Goal: Information Seeking & Learning: Learn about a topic

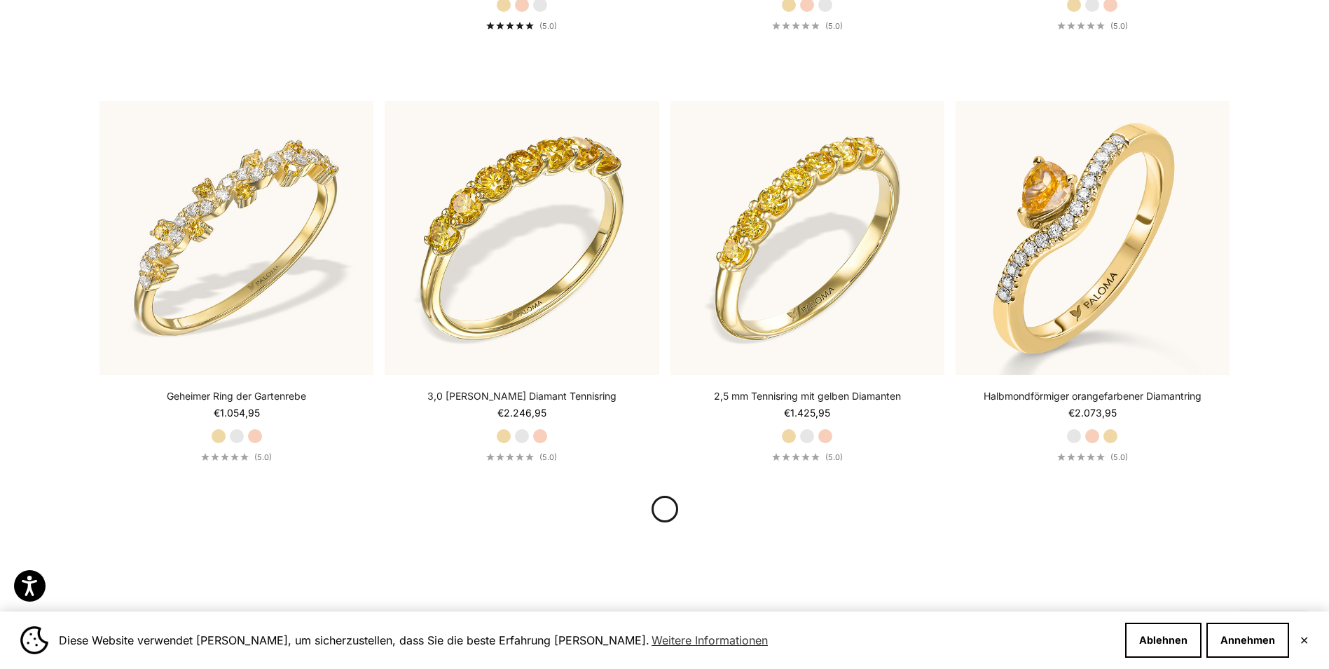
scroll to position [1990, 0]
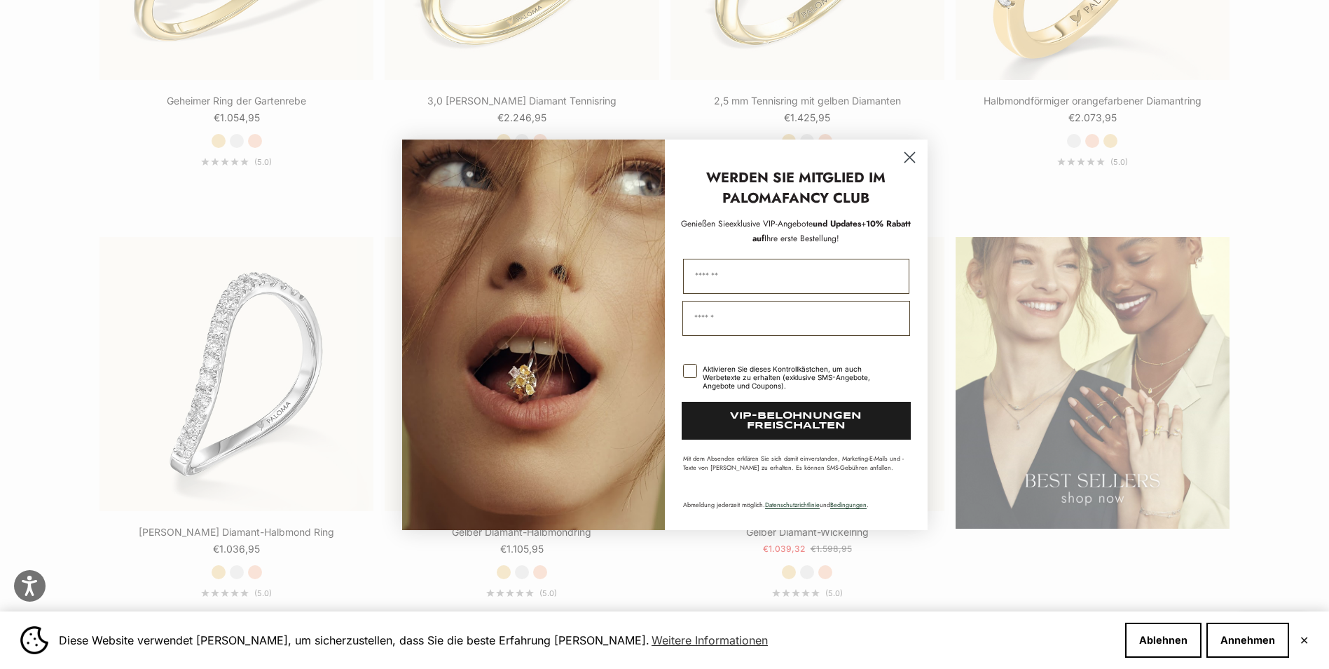
click at [917, 156] on circle "Dialogfeld schließen" at bounding box center [909, 156] width 23 height 23
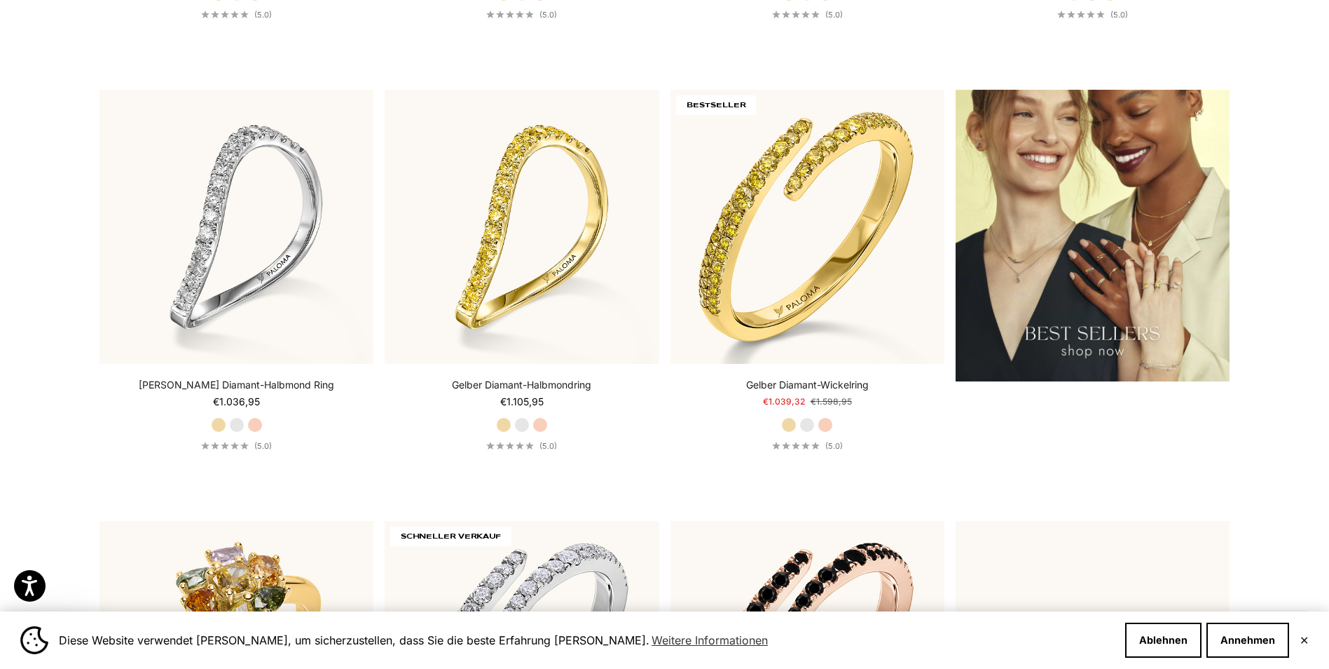
scroll to position [2143, 0]
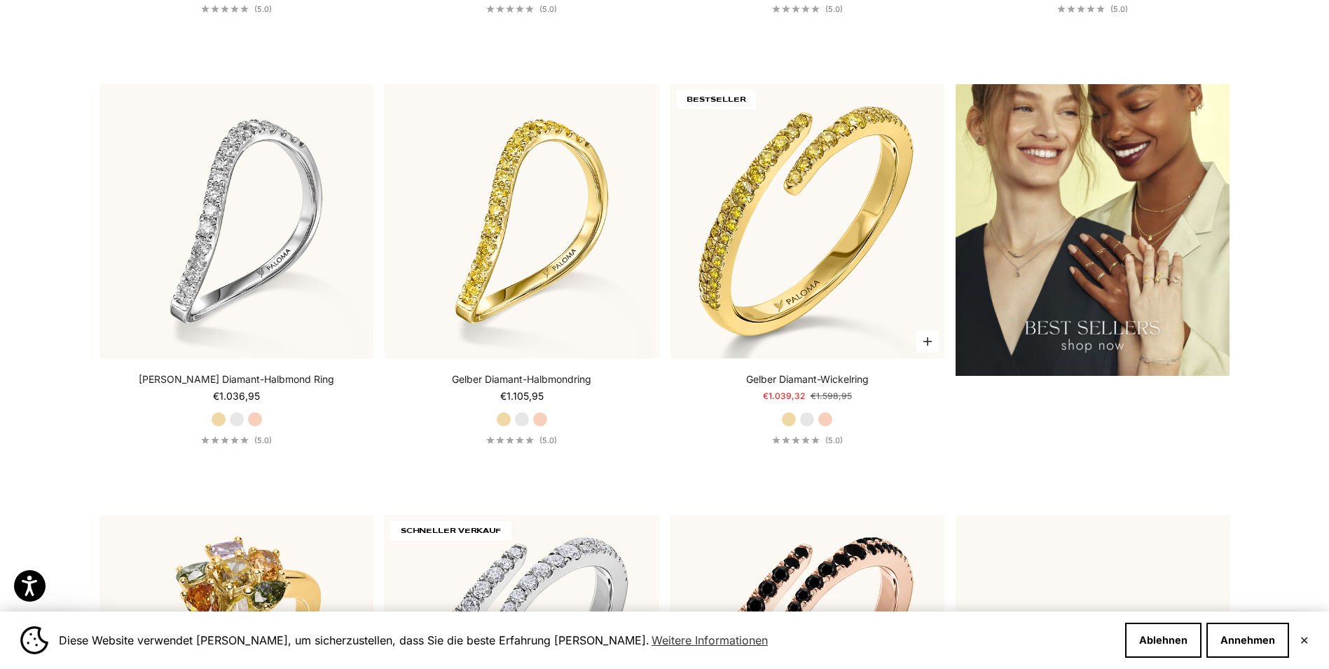
click at [827, 421] on label "Rotgold" at bounding box center [825, 418] width 15 height 15
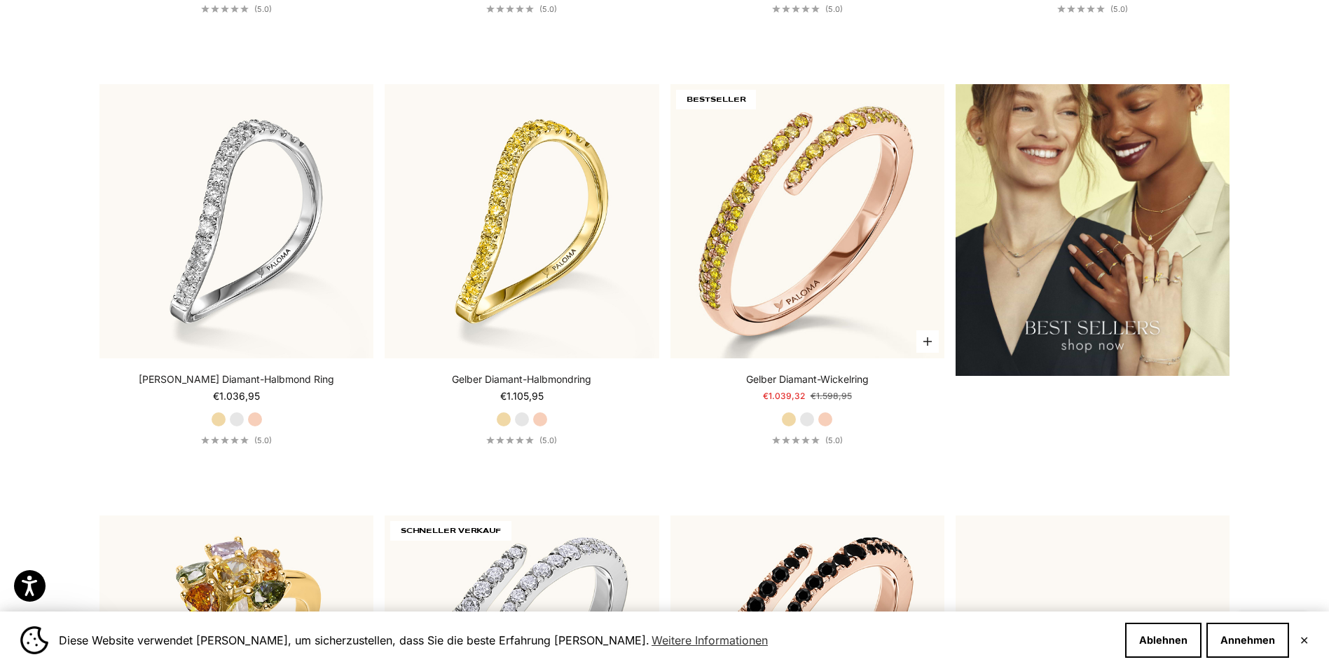
click at [809, 420] on label "Weißgold" at bounding box center [807, 418] width 15 height 15
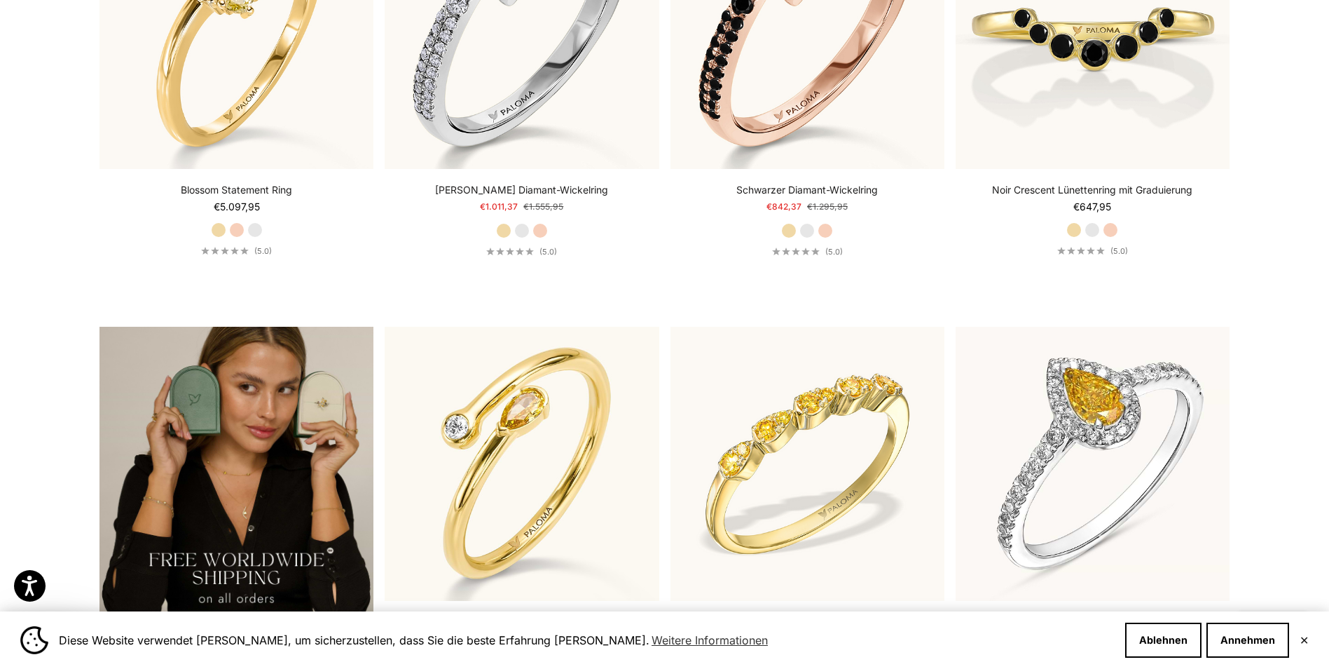
scroll to position [2959, 0]
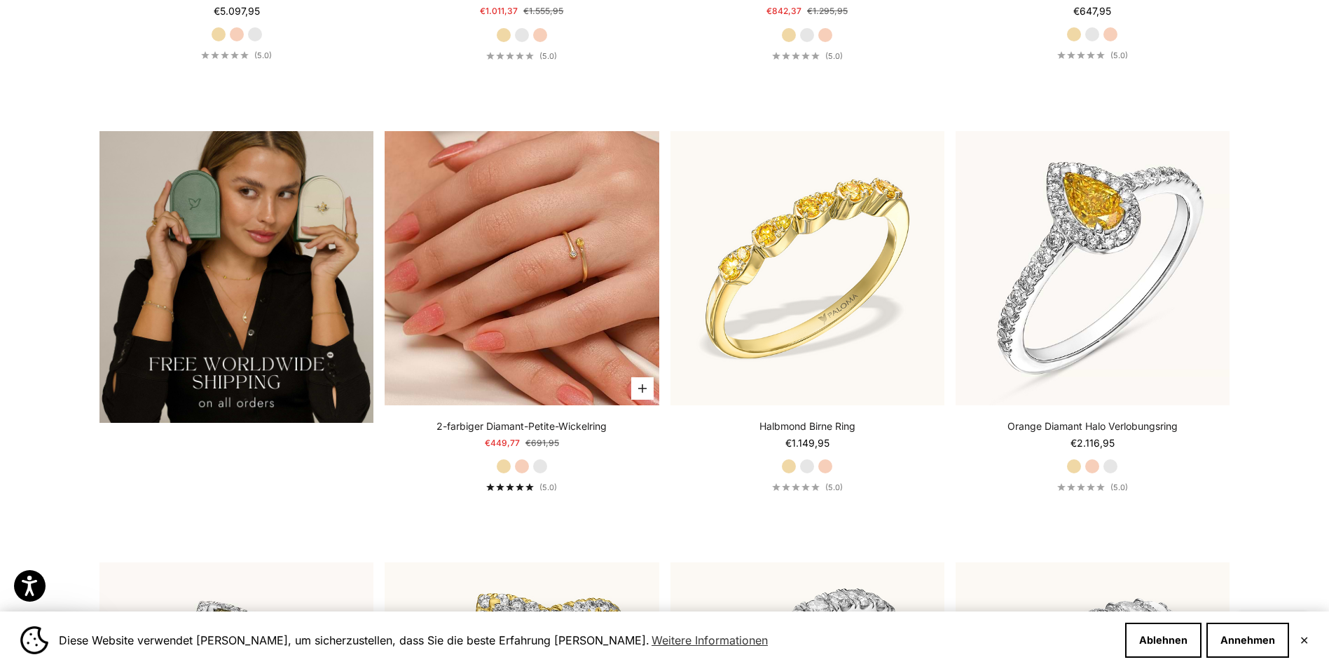
click at [570, 266] on img at bounding box center [522, 268] width 274 height 274
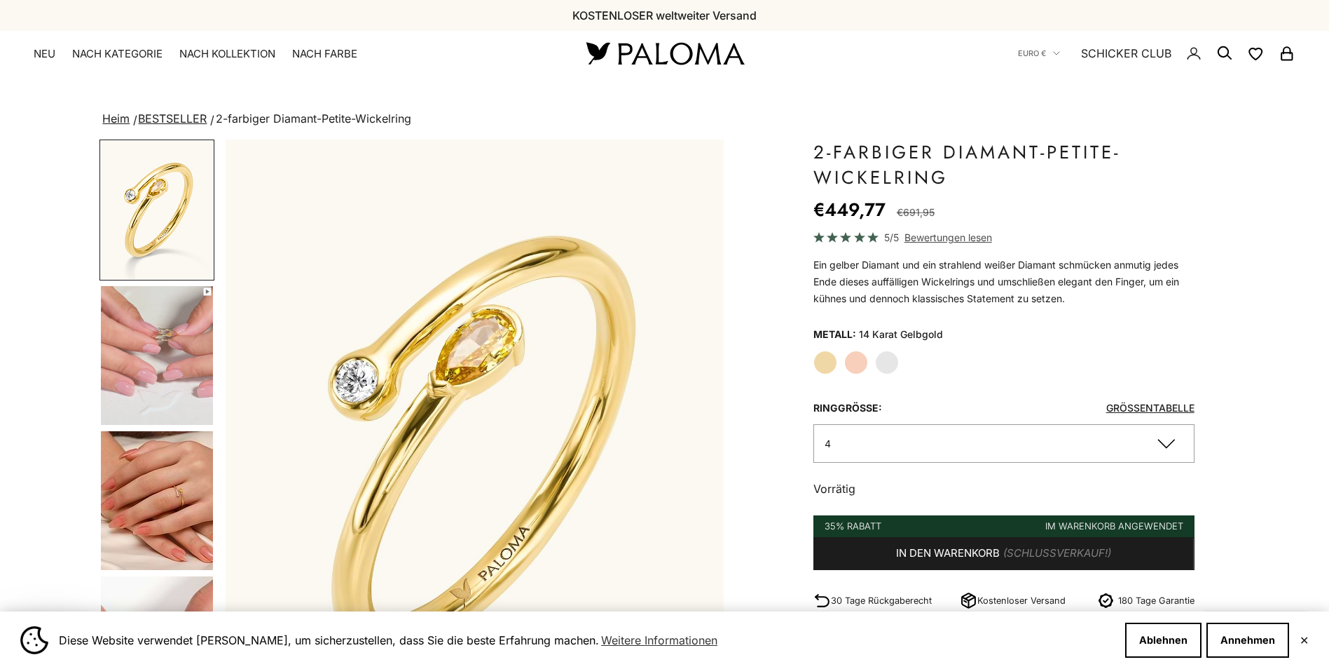
click at [891, 368] on label "Weißgold" at bounding box center [887, 362] width 24 height 24
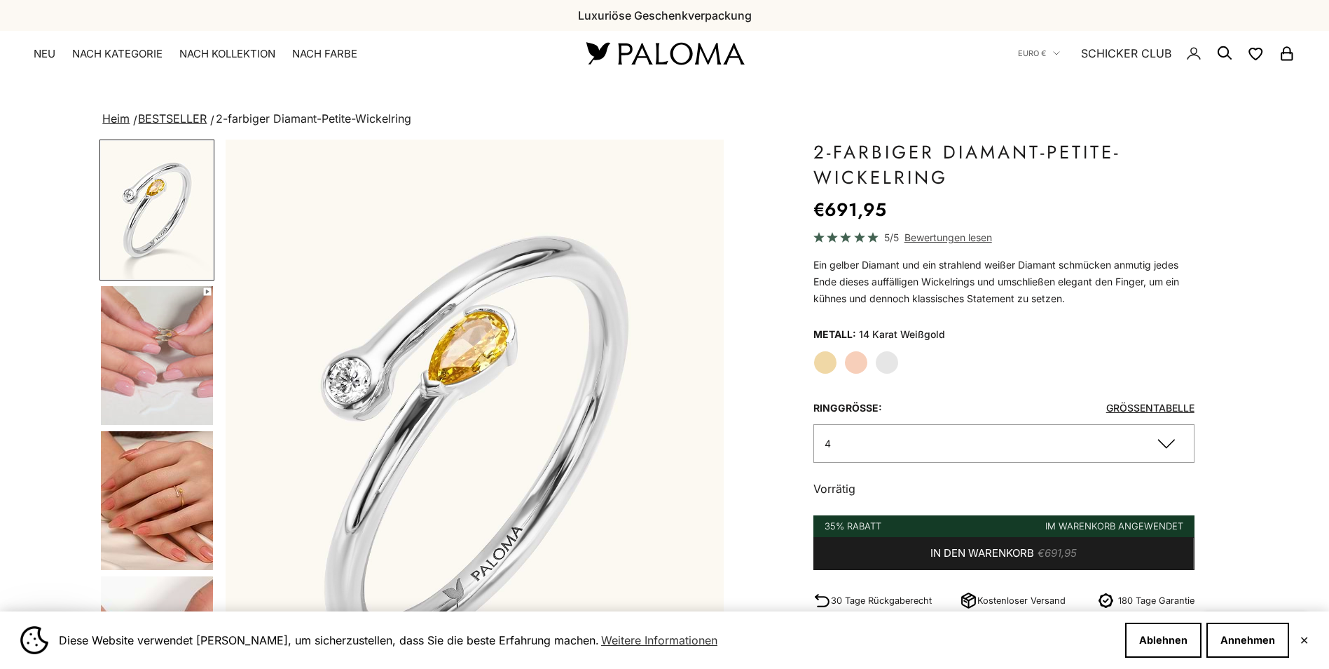
click at [854, 374] on label "Rotgold" at bounding box center [856, 362] width 24 height 24
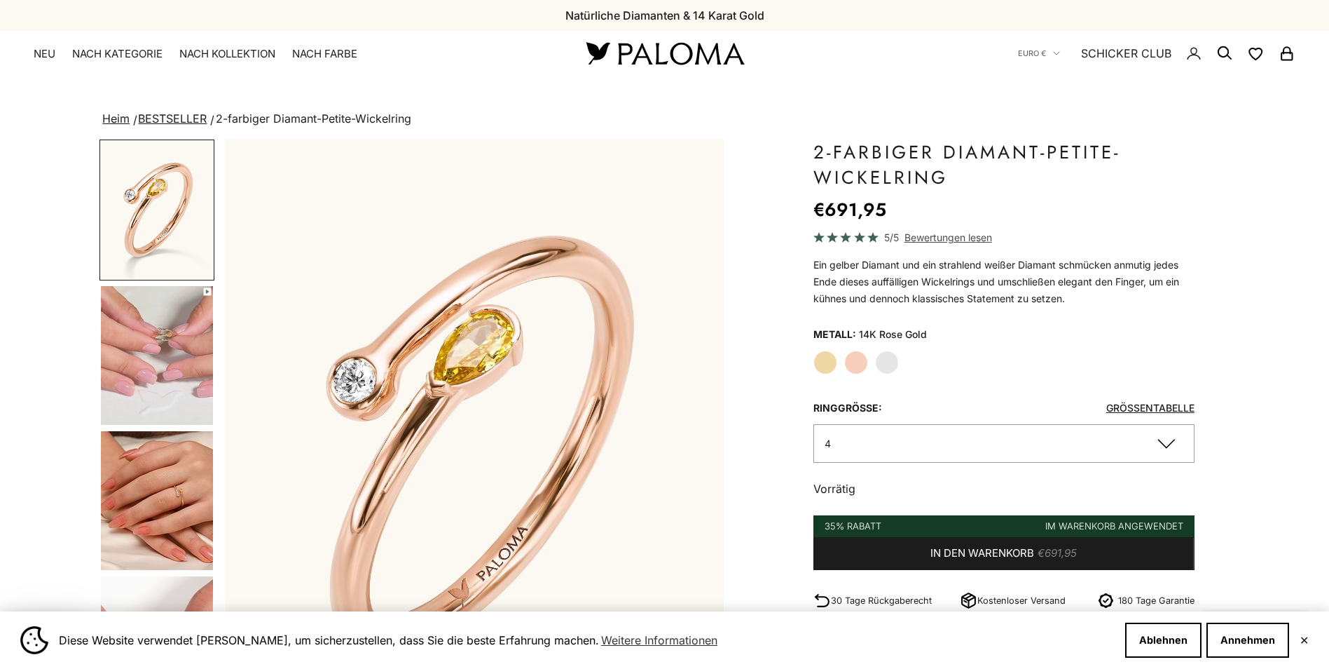
drag, startPoint x: 854, startPoint y: 374, endPoint x: 820, endPoint y: 370, distance: 34.5
click at [820, 370] on label "Gelbgold" at bounding box center [826, 362] width 24 height 24
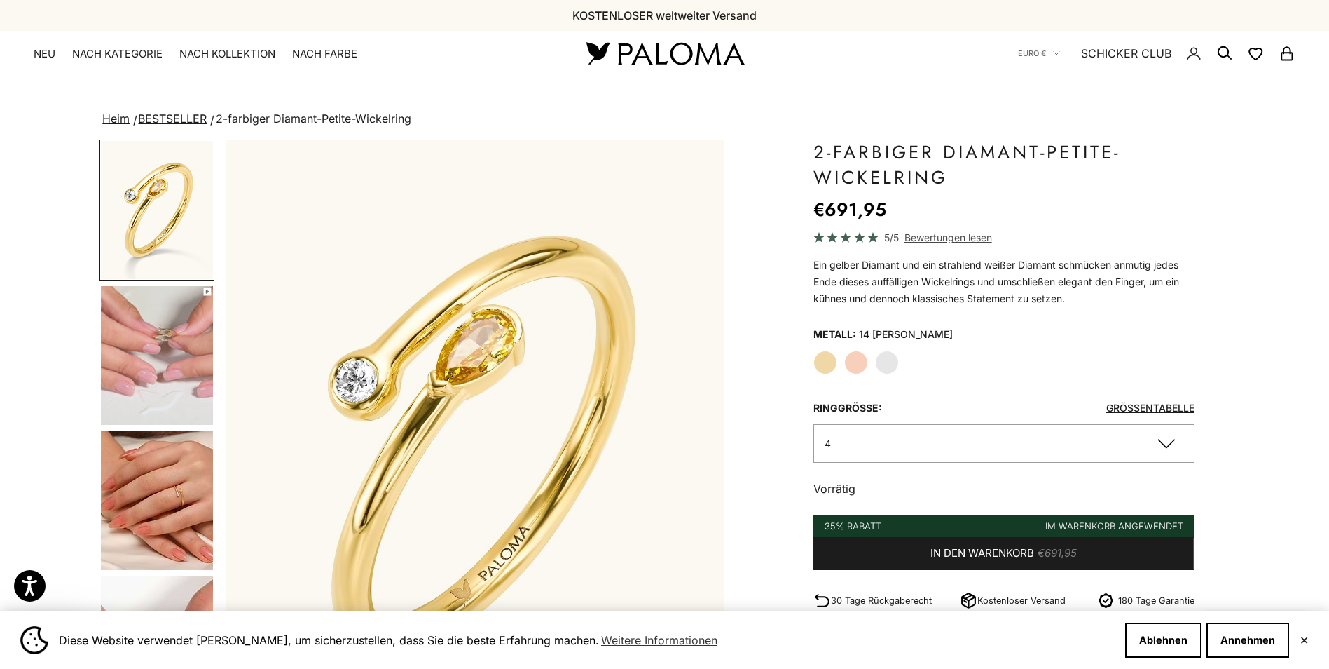
click at [891, 367] on label "Weißgold" at bounding box center [887, 362] width 24 height 24
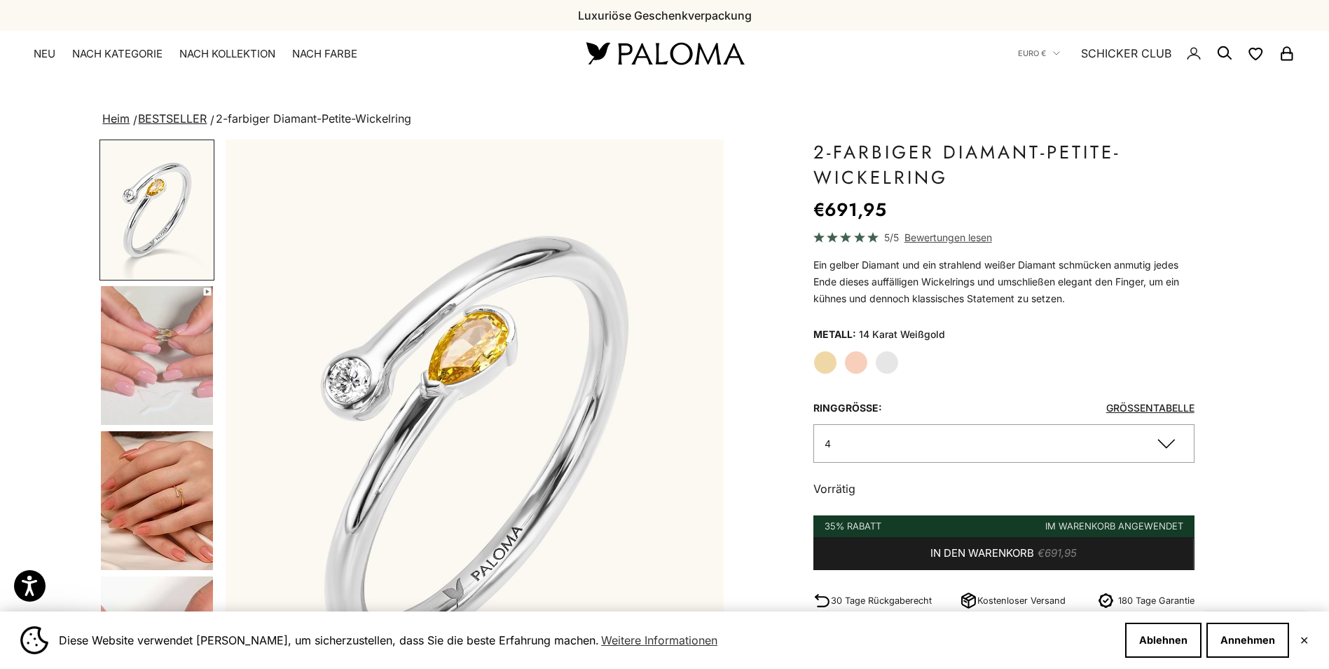
click at [1167, 448] on button "4" at bounding box center [1004, 443] width 381 height 39
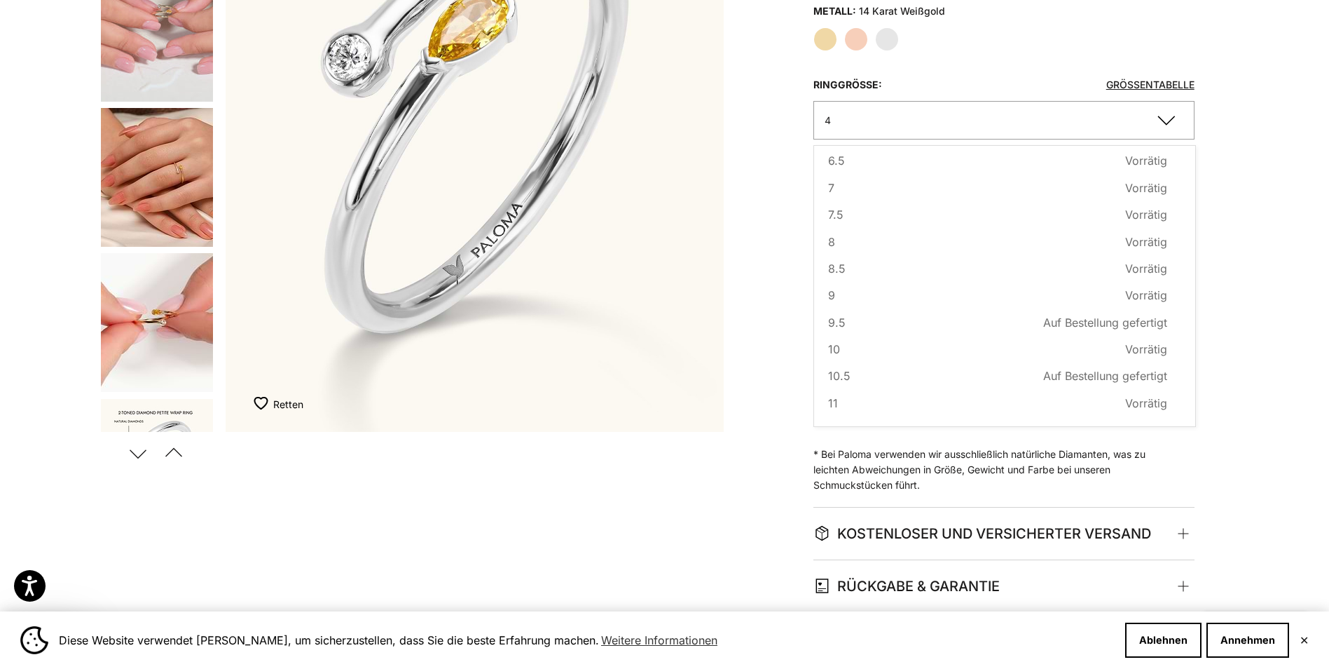
scroll to position [320, 0]
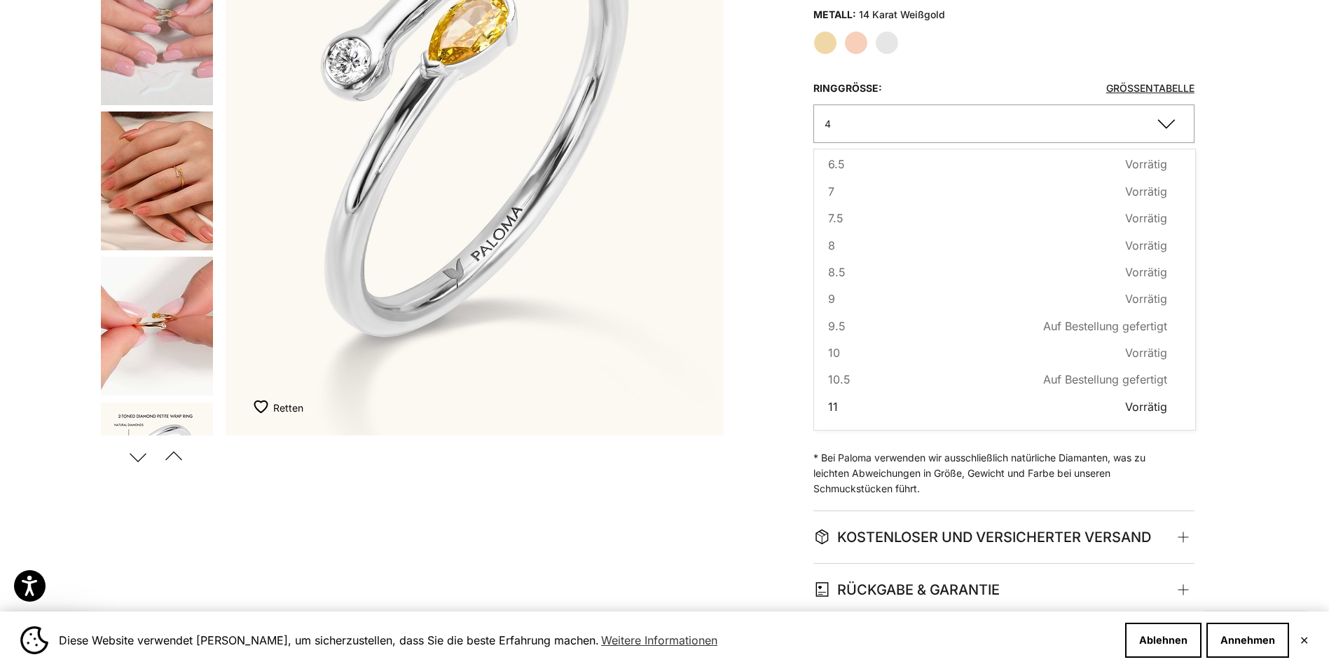
click at [833, 406] on span "11" at bounding box center [833, 406] width 10 height 18
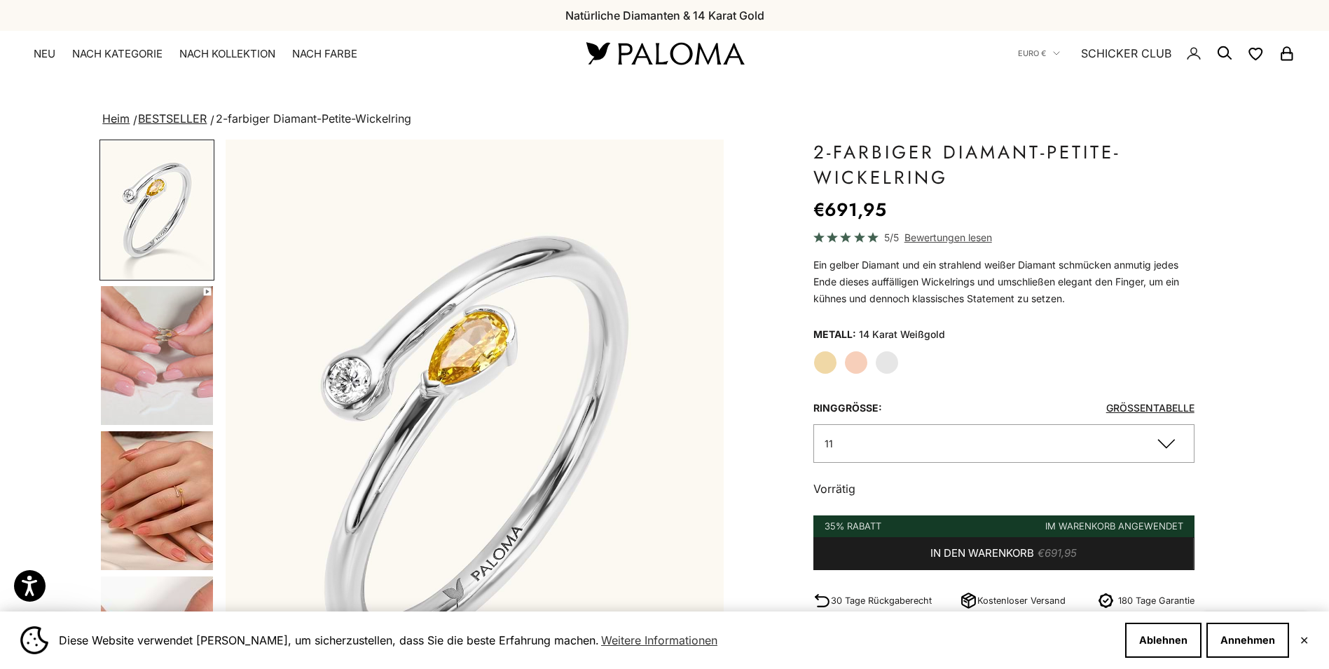
click at [150, 343] on img "Gehe zu Artikel 4" at bounding box center [157, 355] width 112 height 139
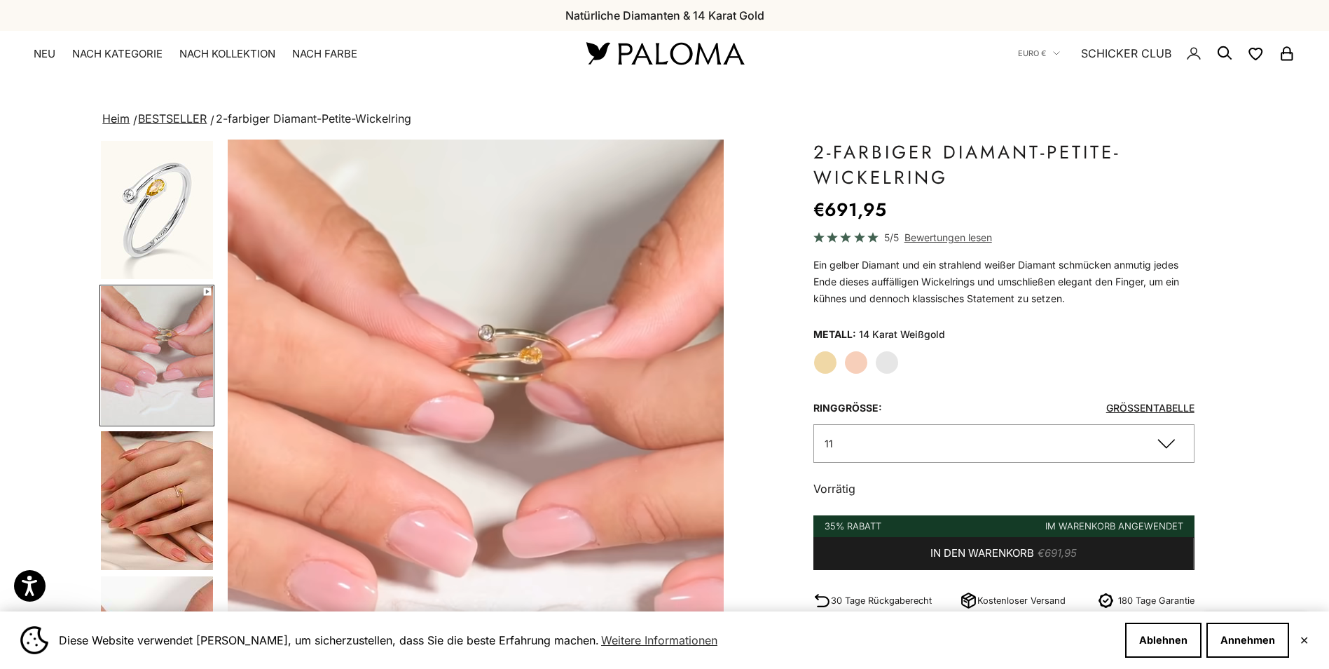
scroll to position [0, 515]
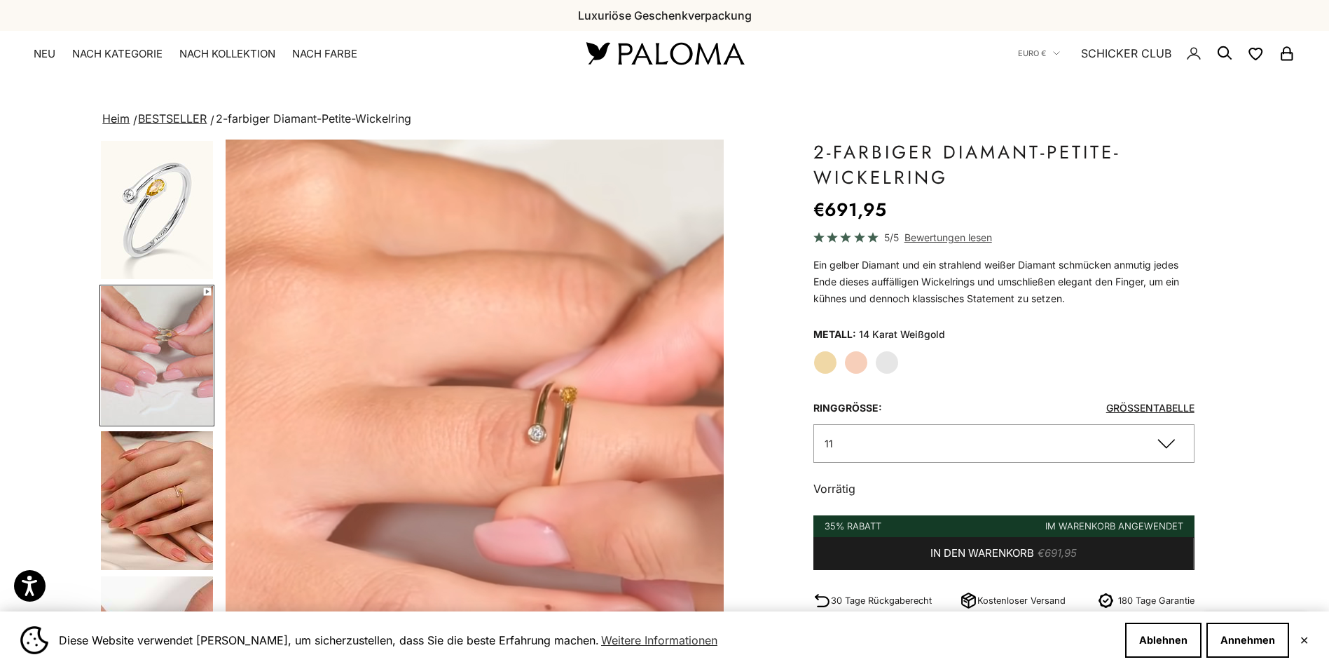
click at [132, 464] on img "Gehe zu Artikel 5" at bounding box center [157, 500] width 112 height 139
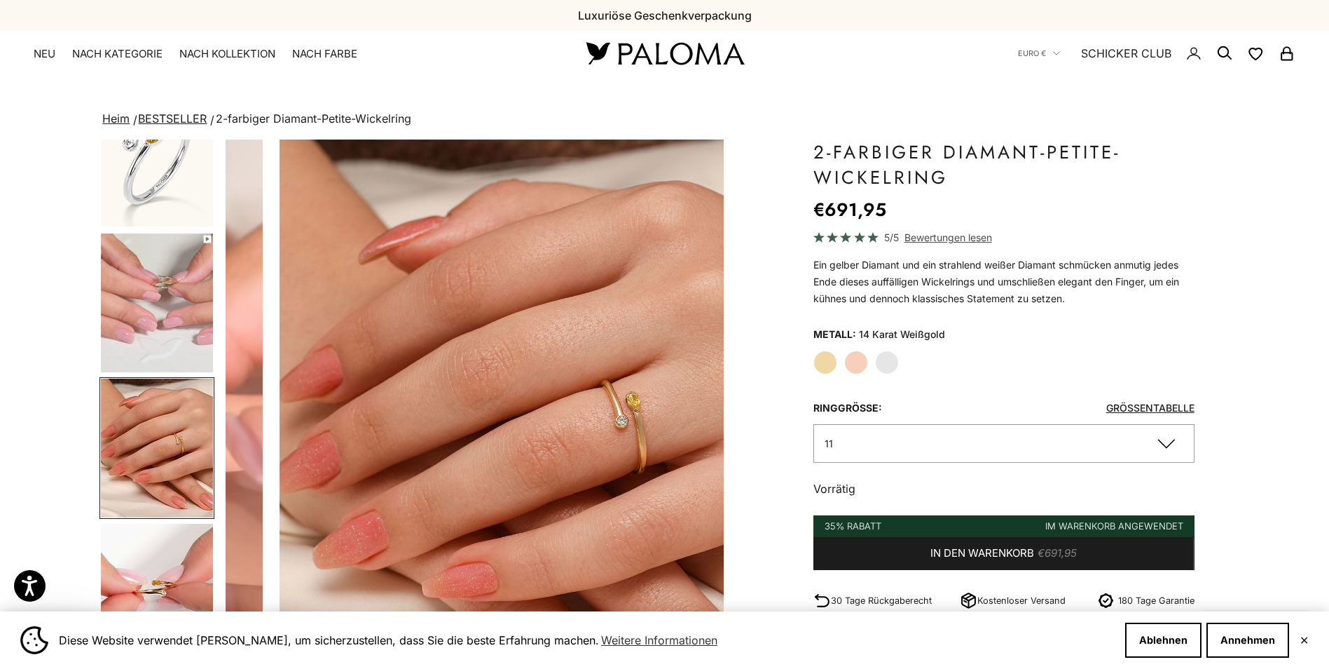
scroll to position [0, 1029]
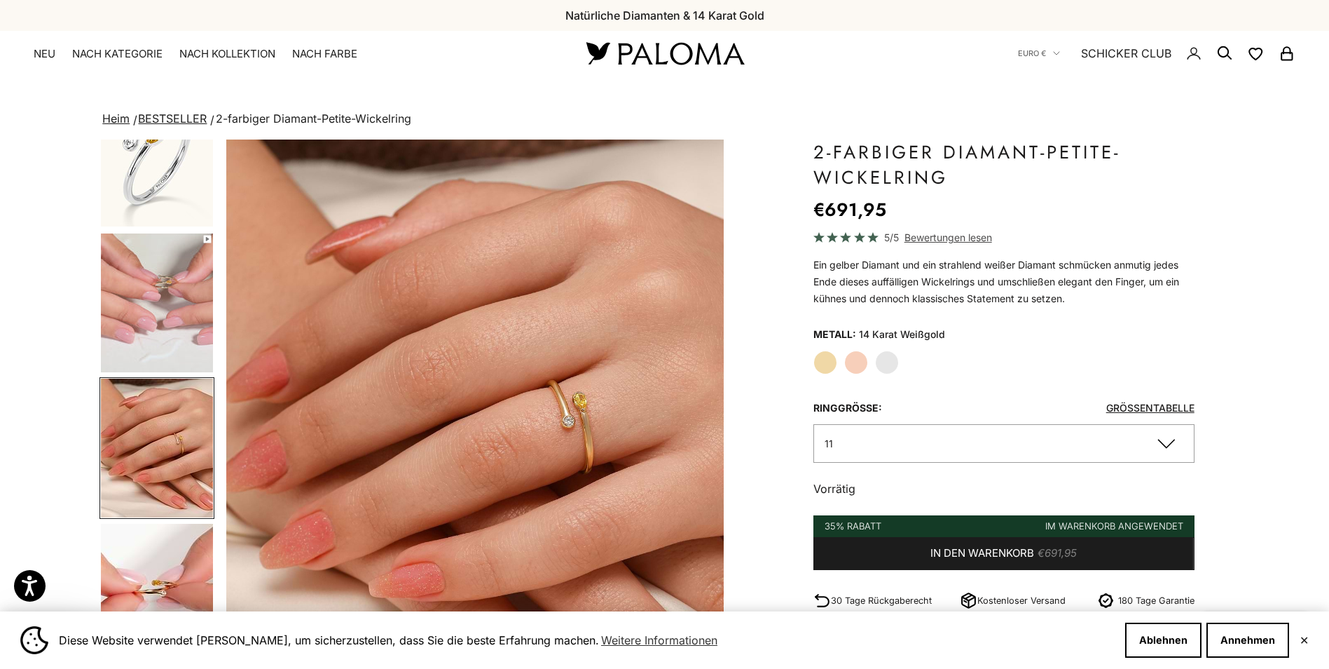
click at [143, 575] on img "Gehe zu Artikel 6" at bounding box center [157, 592] width 112 height 139
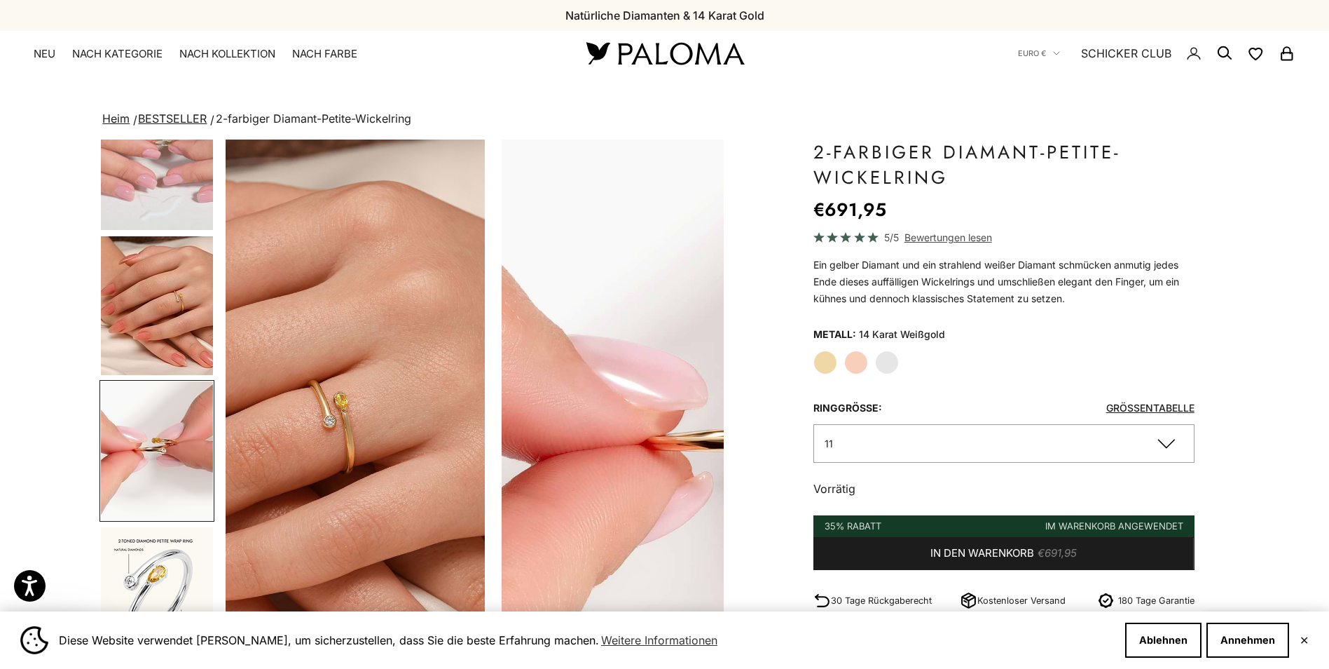
scroll to position [0, 1545]
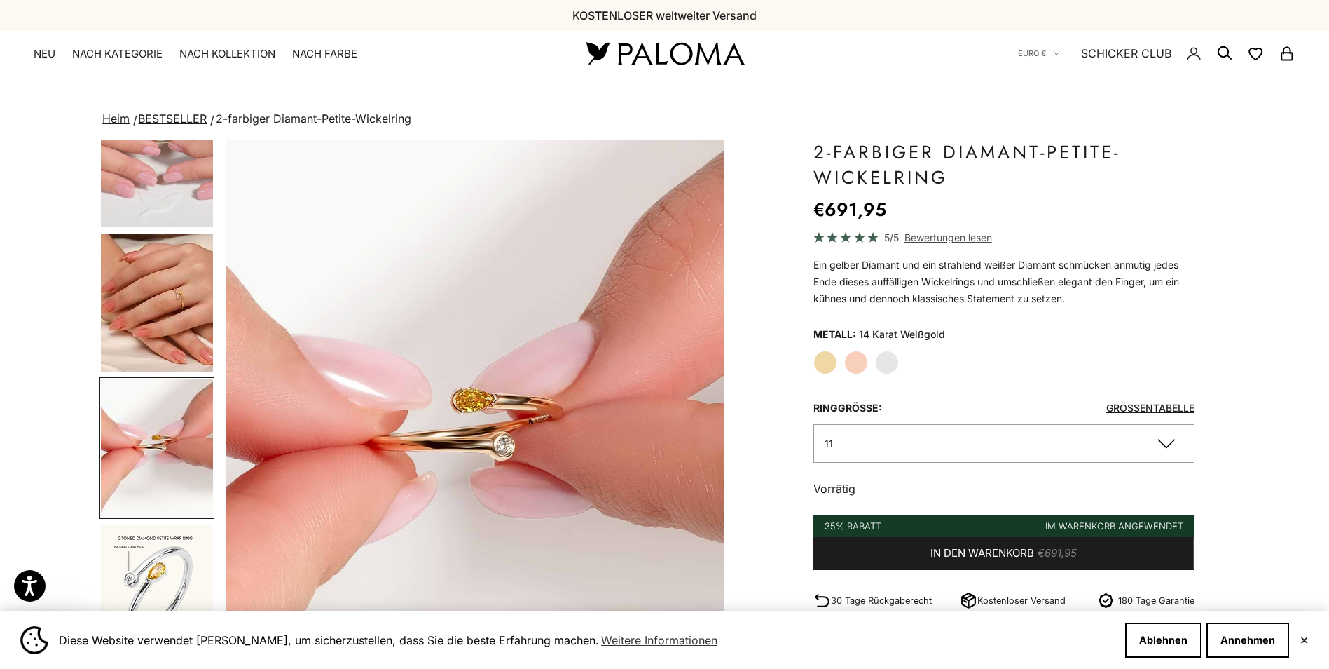
click at [143, 575] on img "Go to item 10" at bounding box center [157, 593] width 112 height 139
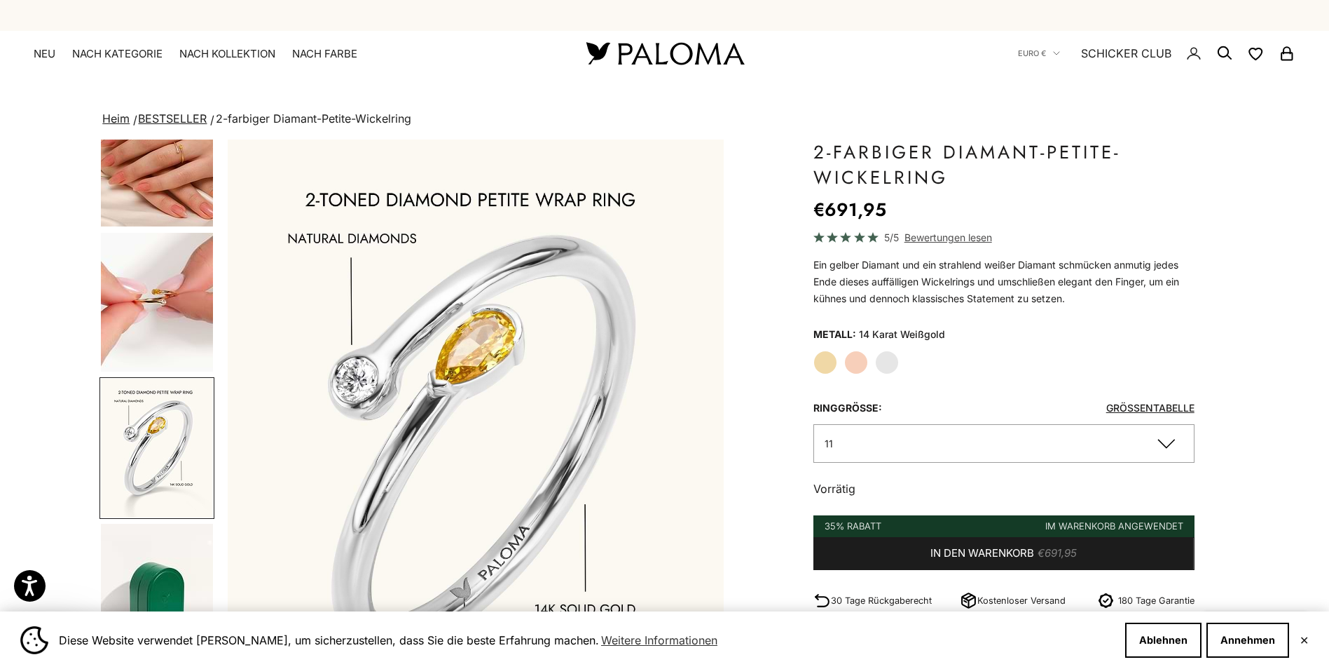
scroll to position [0, 2060]
click at [821, 359] on label "Gelbgold" at bounding box center [826, 362] width 24 height 24
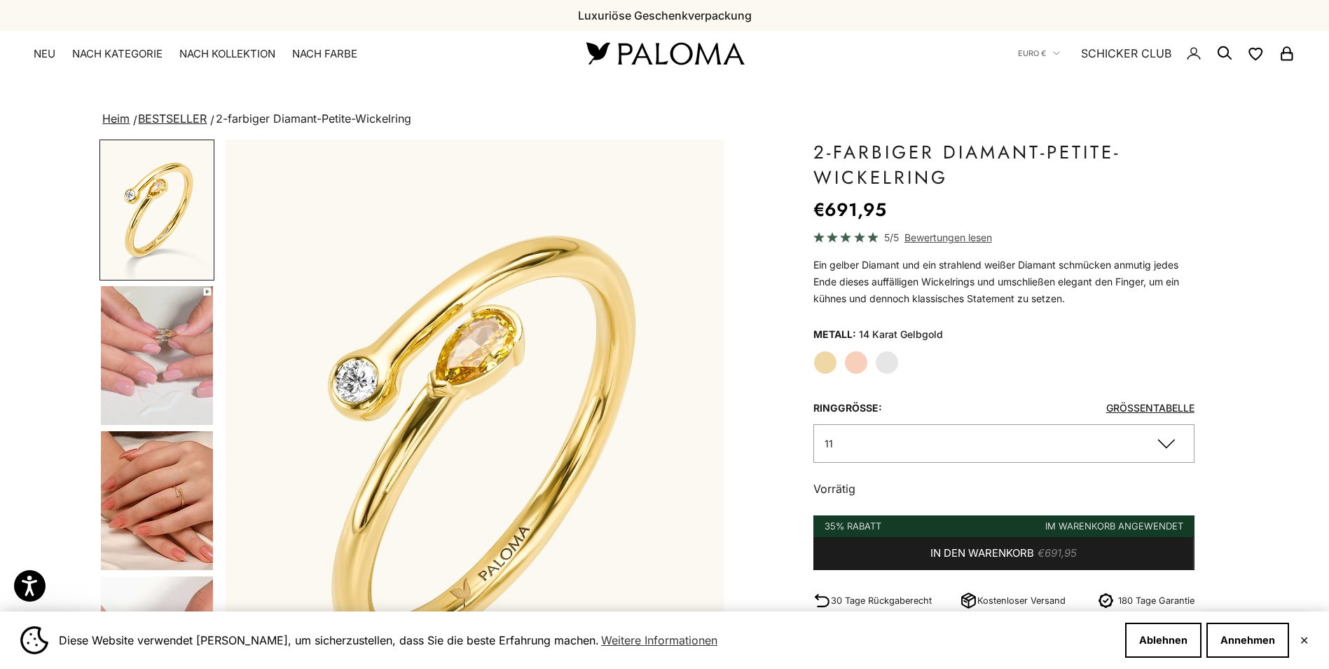
click at [863, 363] on label "Rotgold" at bounding box center [856, 362] width 24 height 24
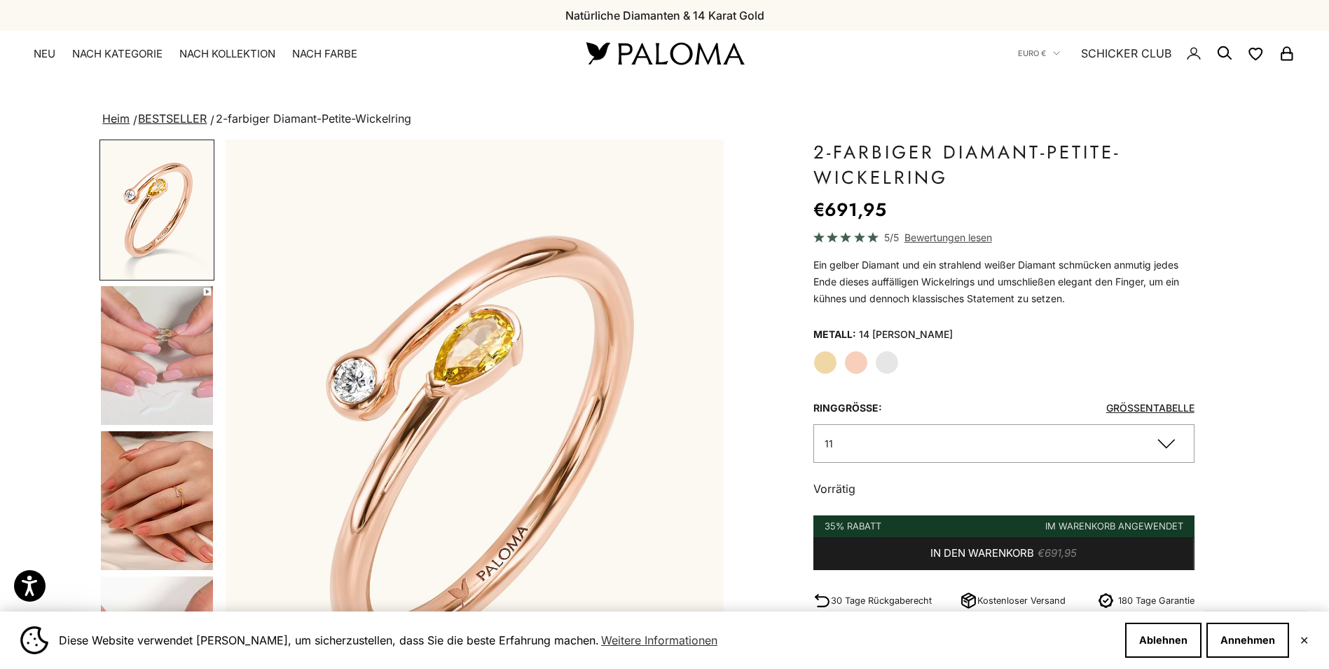
click at [826, 364] on label "Gelbgold" at bounding box center [826, 362] width 24 height 24
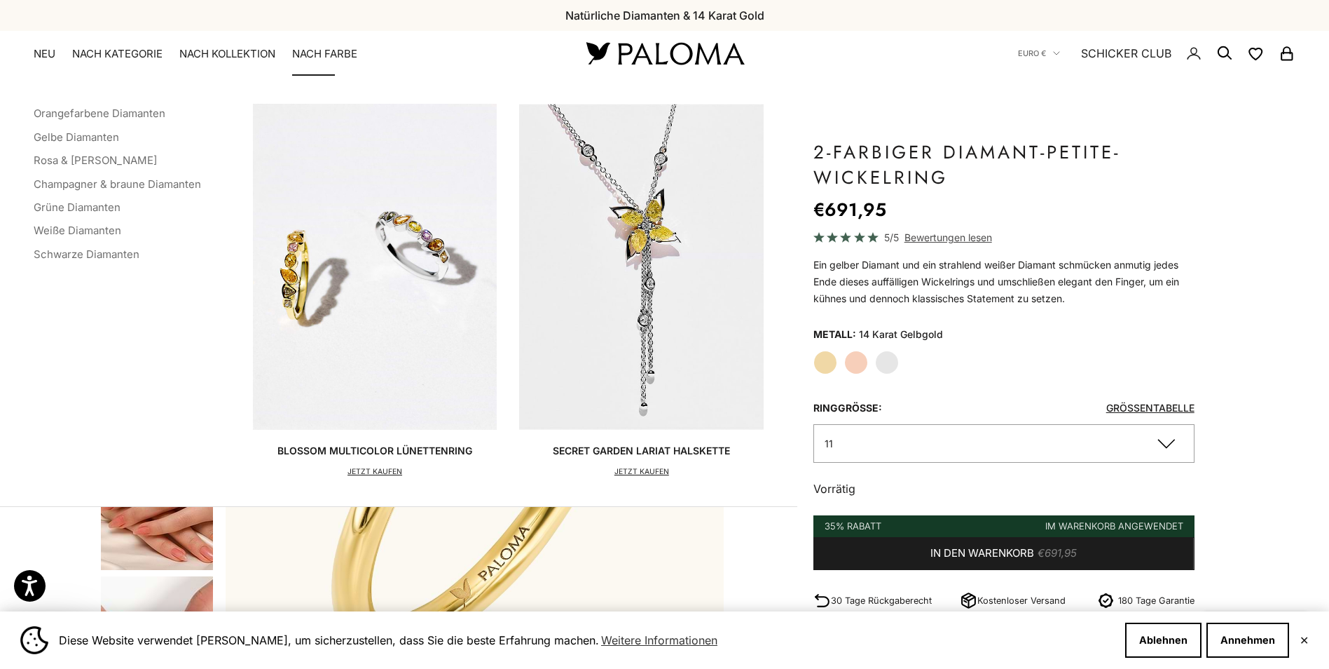
click at [347, 53] on summary "Nach Farbe" at bounding box center [324, 54] width 65 height 14
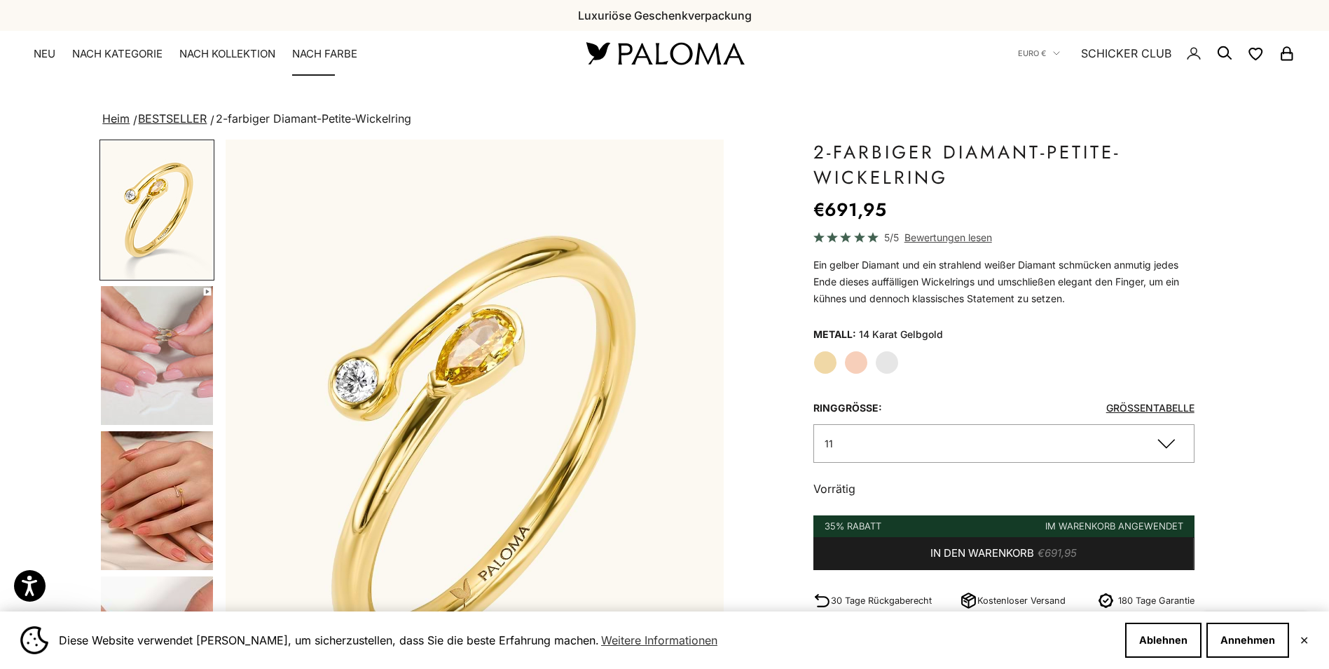
click at [347, 53] on summary "Nach Farbe" at bounding box center [324, 54] width 65 height 14
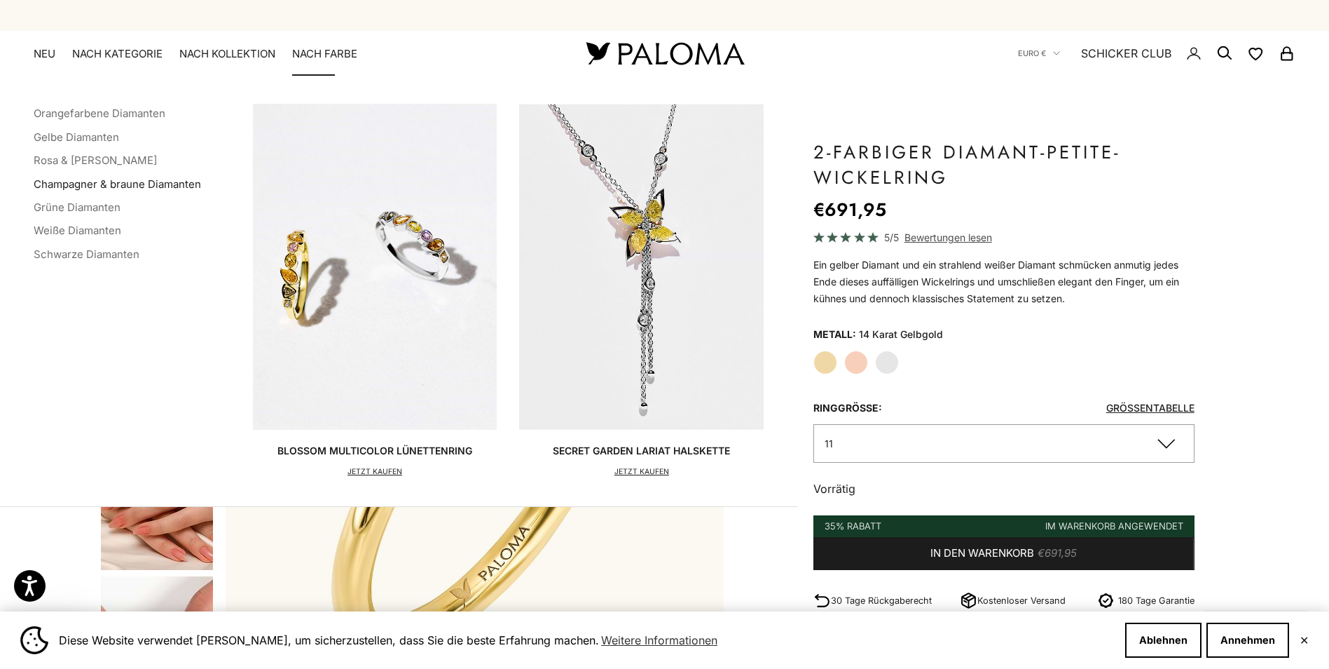
click at [110, 184] on link "Champagner & braune Diamanten" at bounding box center [117, 183] width 167 height 13
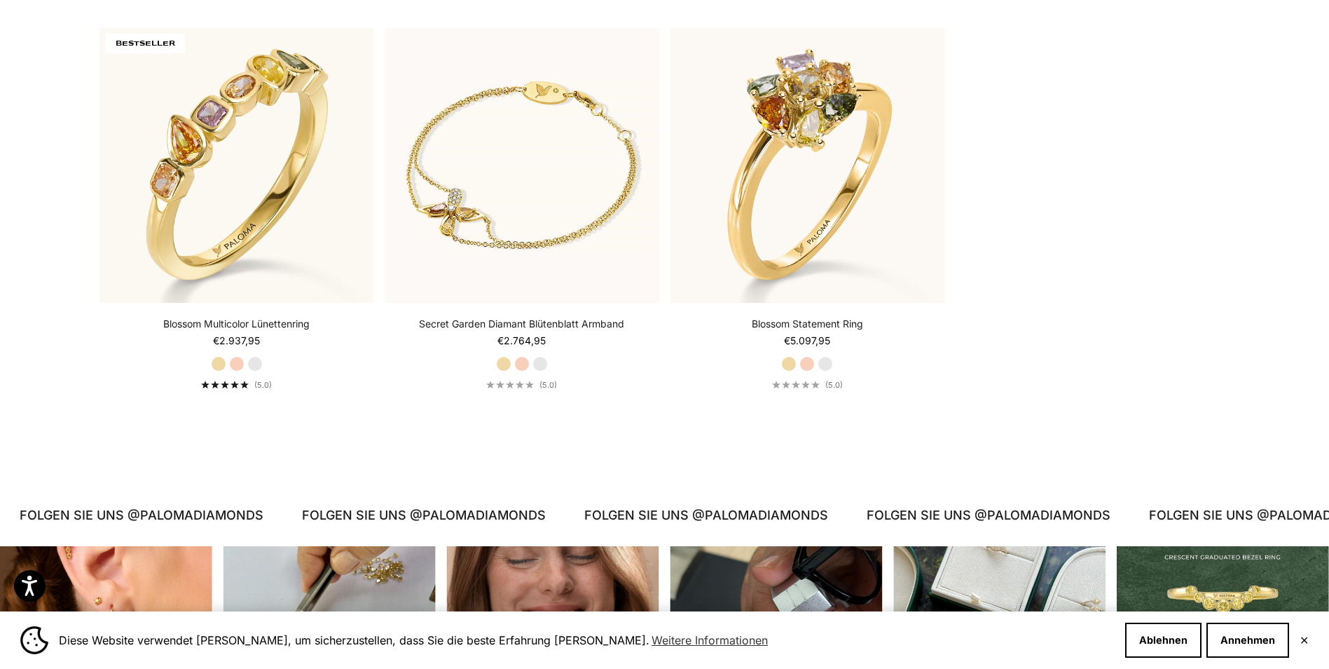
scroll to position [343, 0]
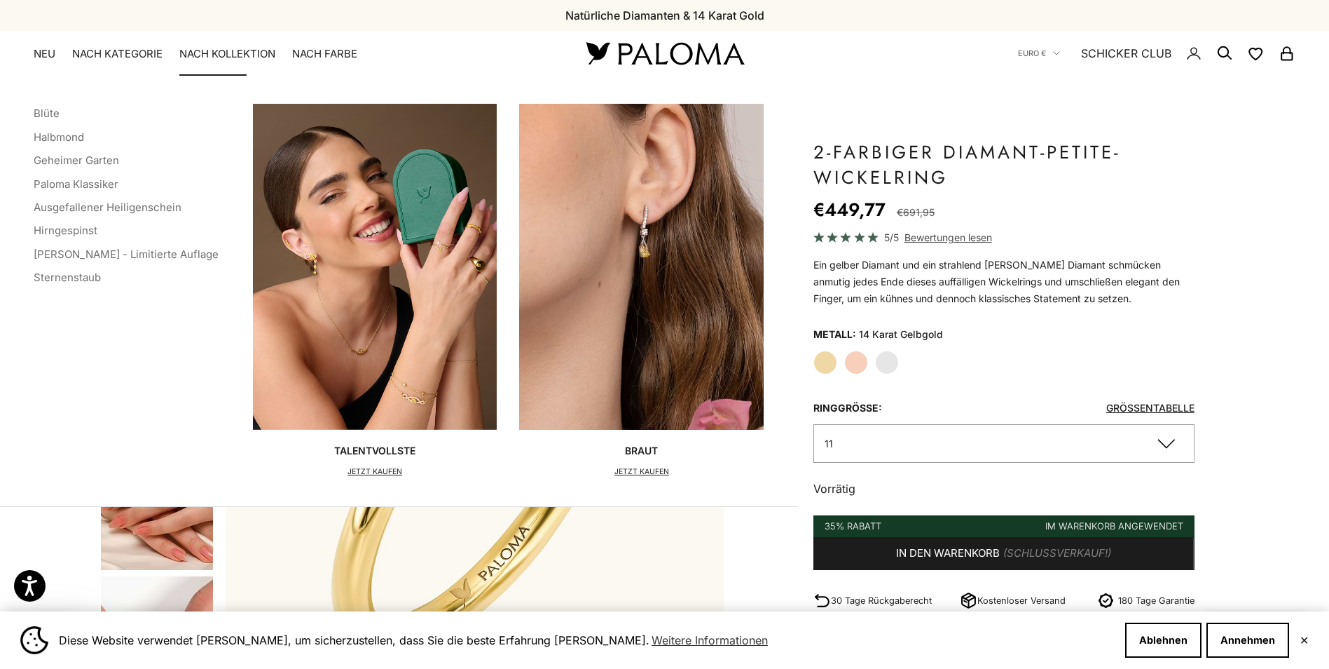
click at [231, 52] on summary "Nach Kollektion" at bounding box center [227, 54] width 96 height 14
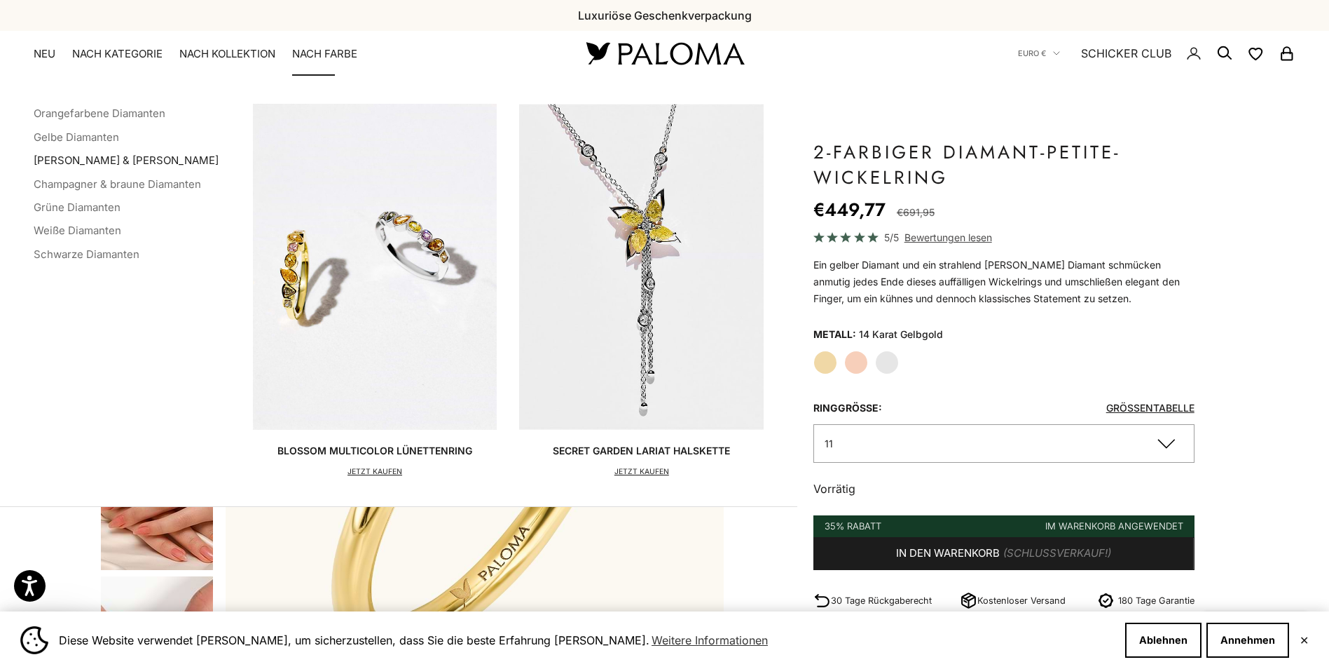
click at [132, 156] on link "[PERSON_NAME] & [PERSON_NAME]" at bounding box center [126, 159] width 185 height 13
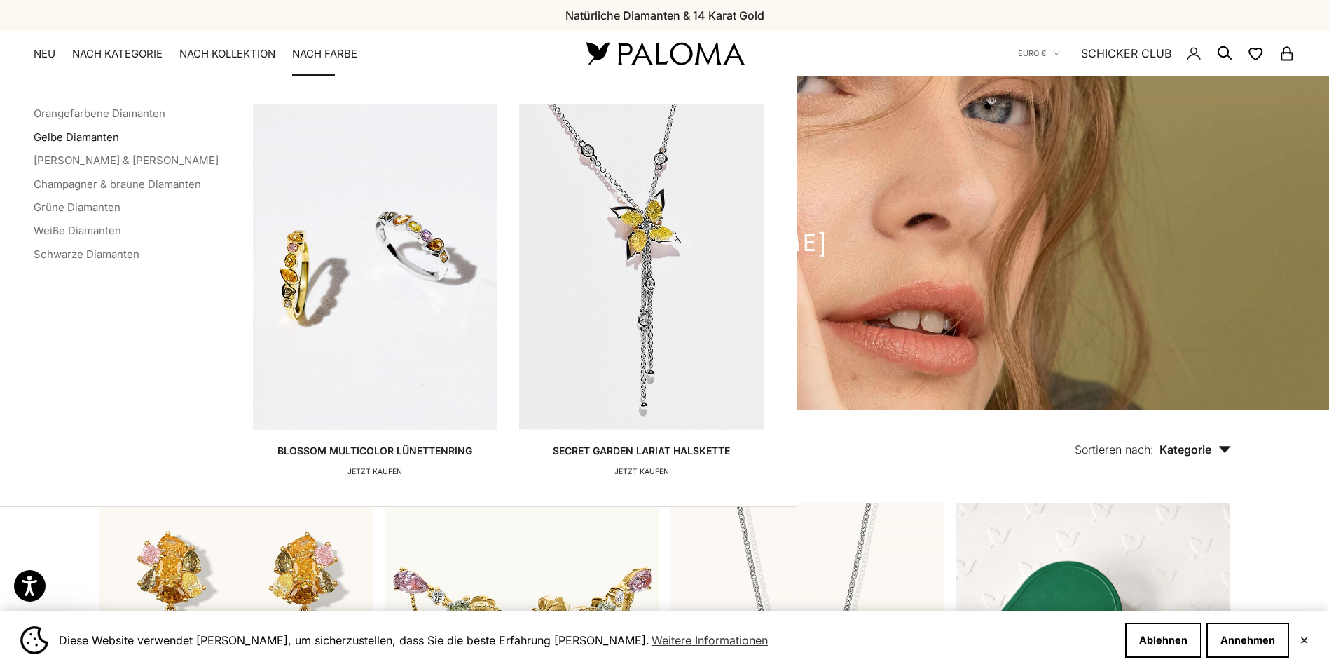
click at [62, 134] on link "Gelbe Diamanten" at bounding box center [76, 136] width 85 height 13
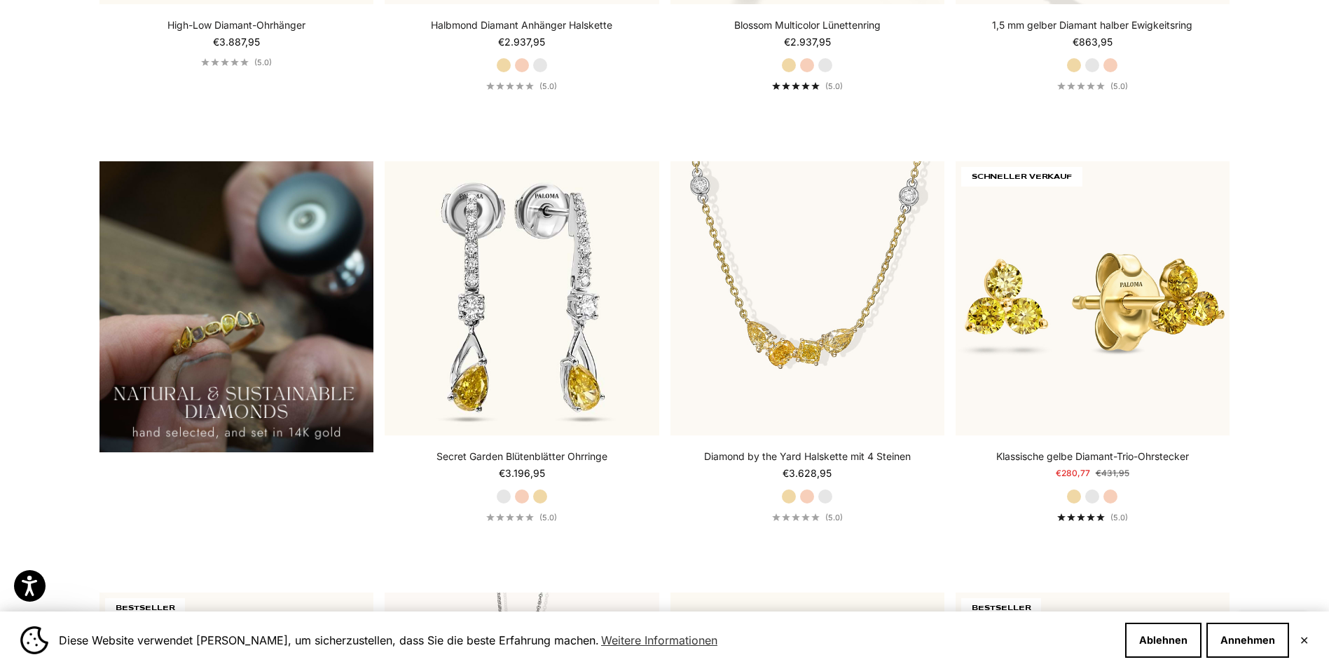
scroll to position [1225, 0]
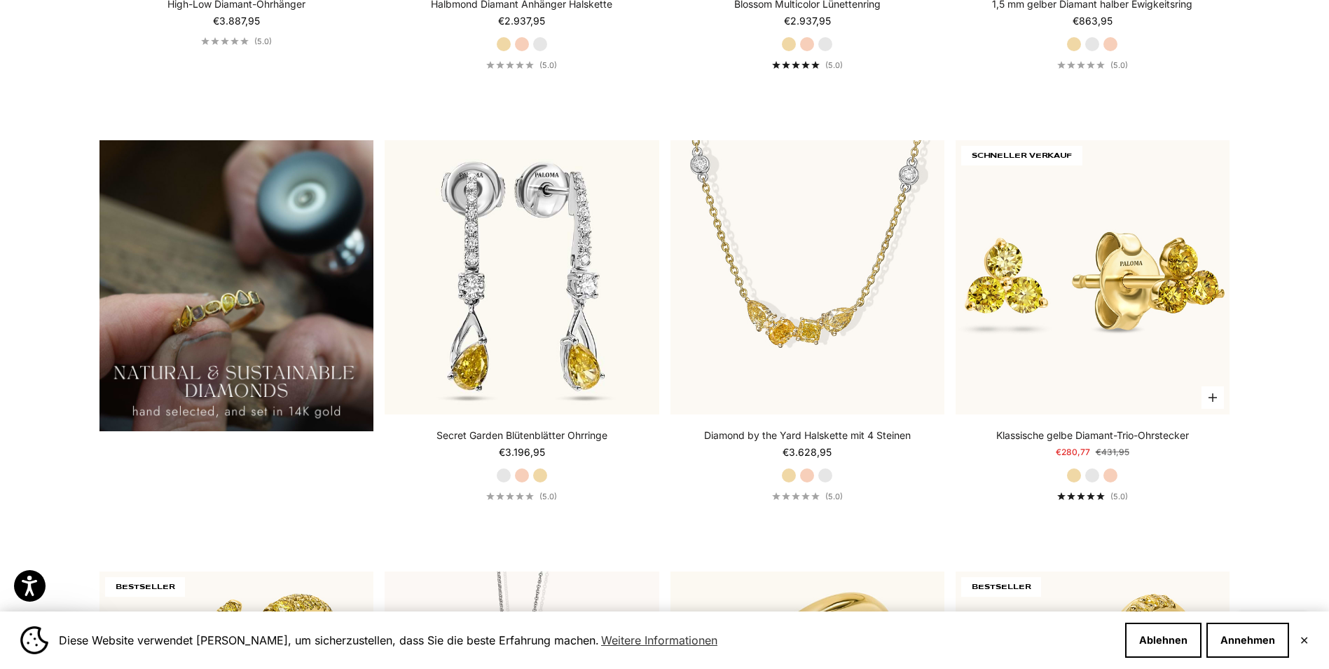
click at [1095, 478] on label "Weißgold" at bounding box center [1092, 474] width 15 height 15
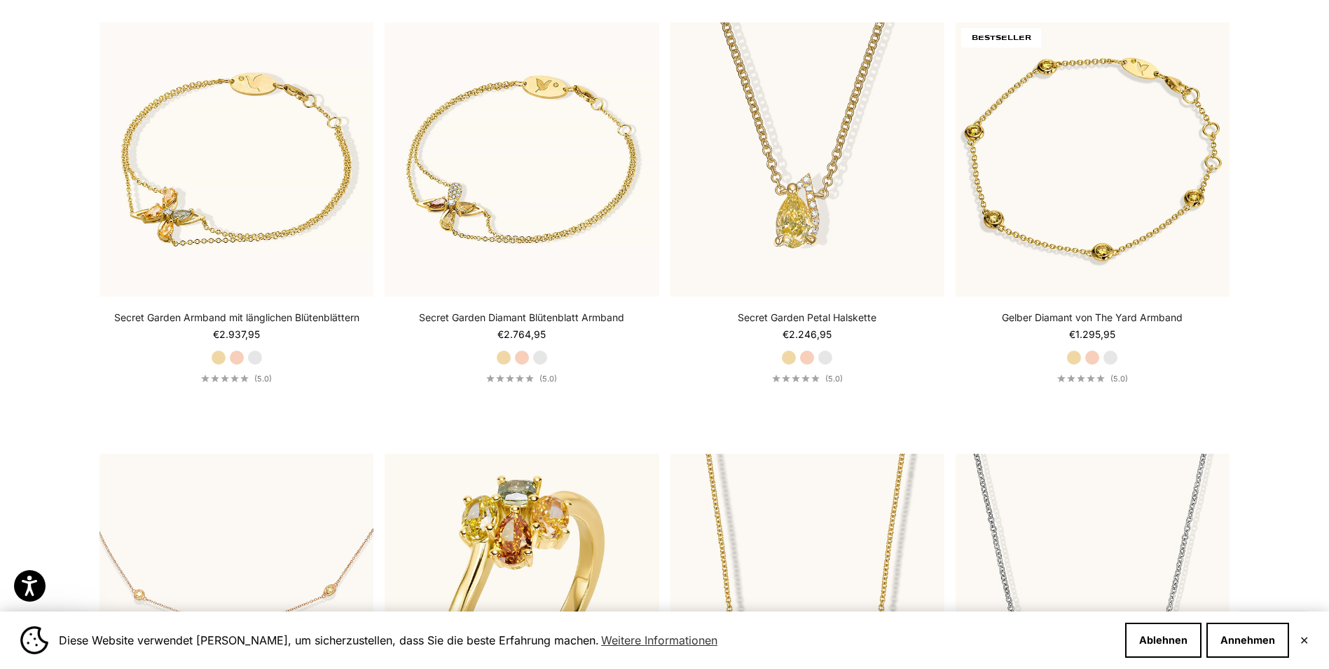
scroll to position [3938, 0]
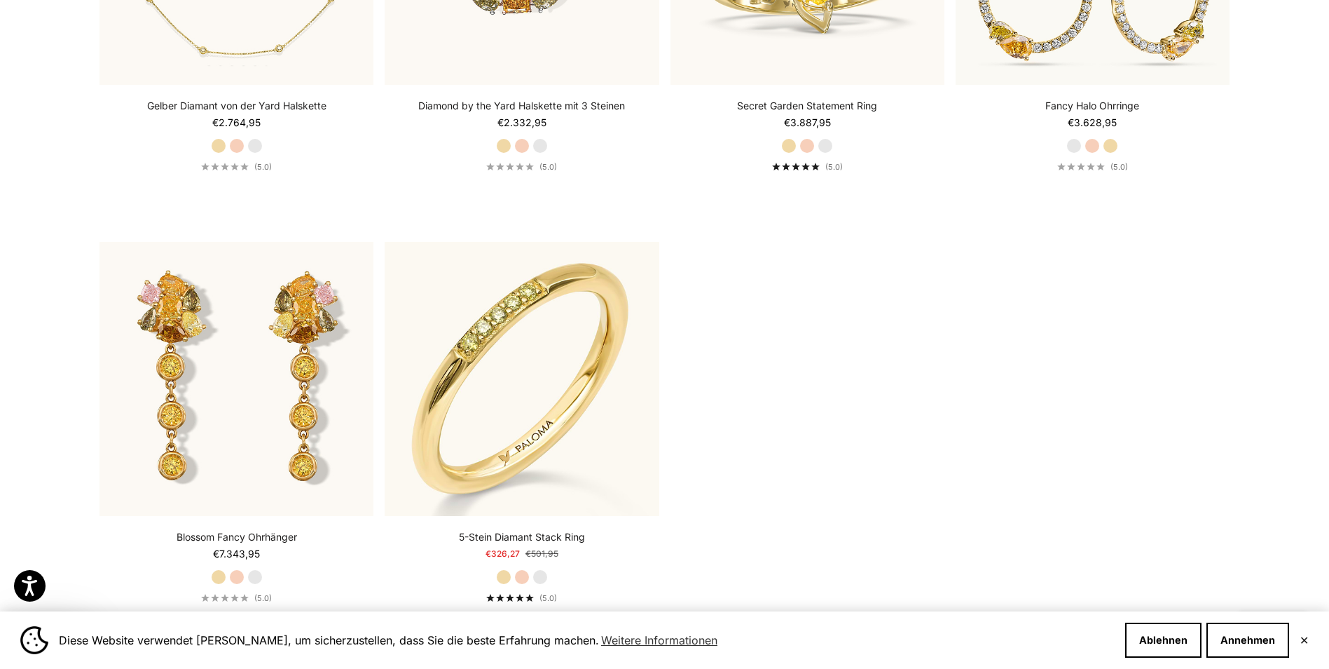
scroll to position [5018, 0]
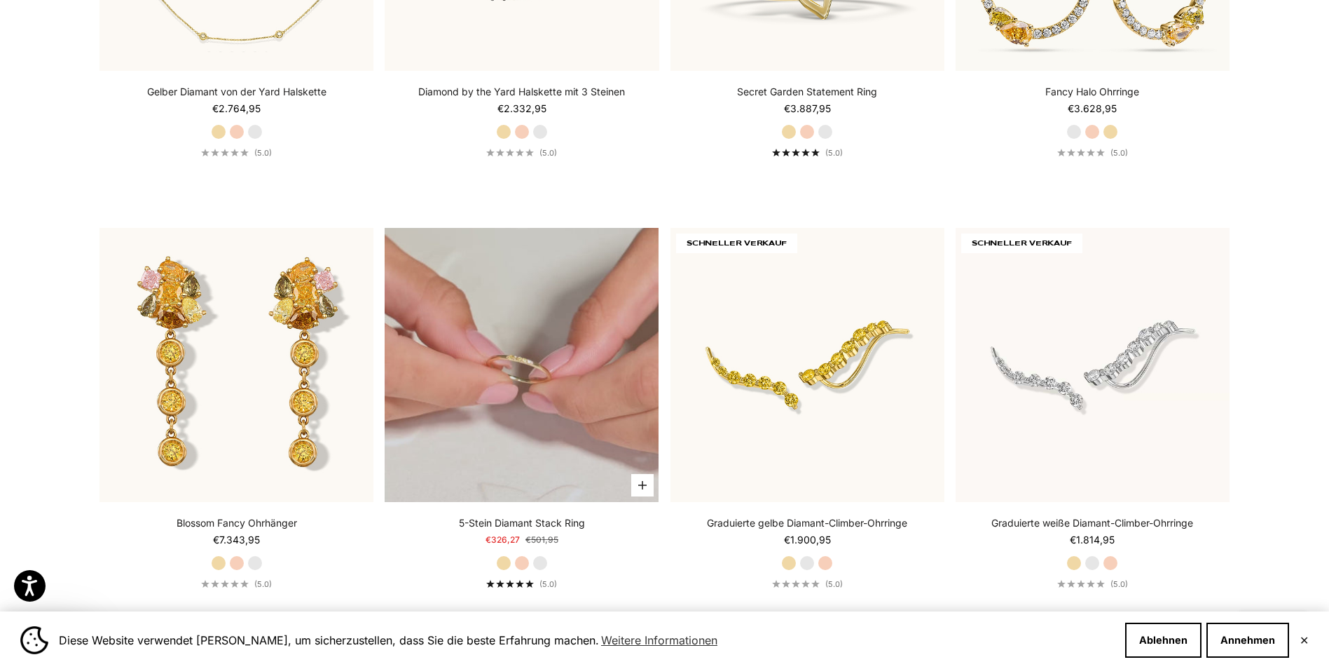
click at [540, 364] on video "#YellowGold\a#RoseGold\a#WhiteGold" at bounding box center [522, 365] width 274 height 274
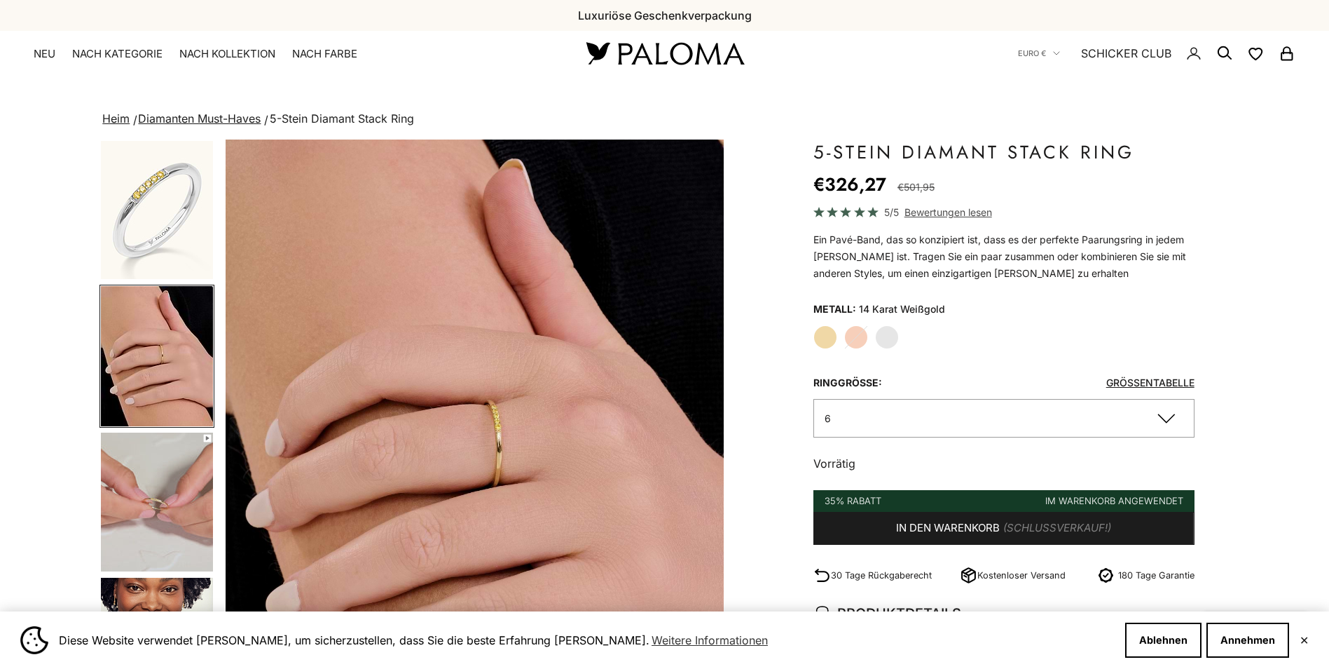
click at [132, 472] on img "Gehe zu Artikel 5" at bounding box center [157, 501] width 112 height 139
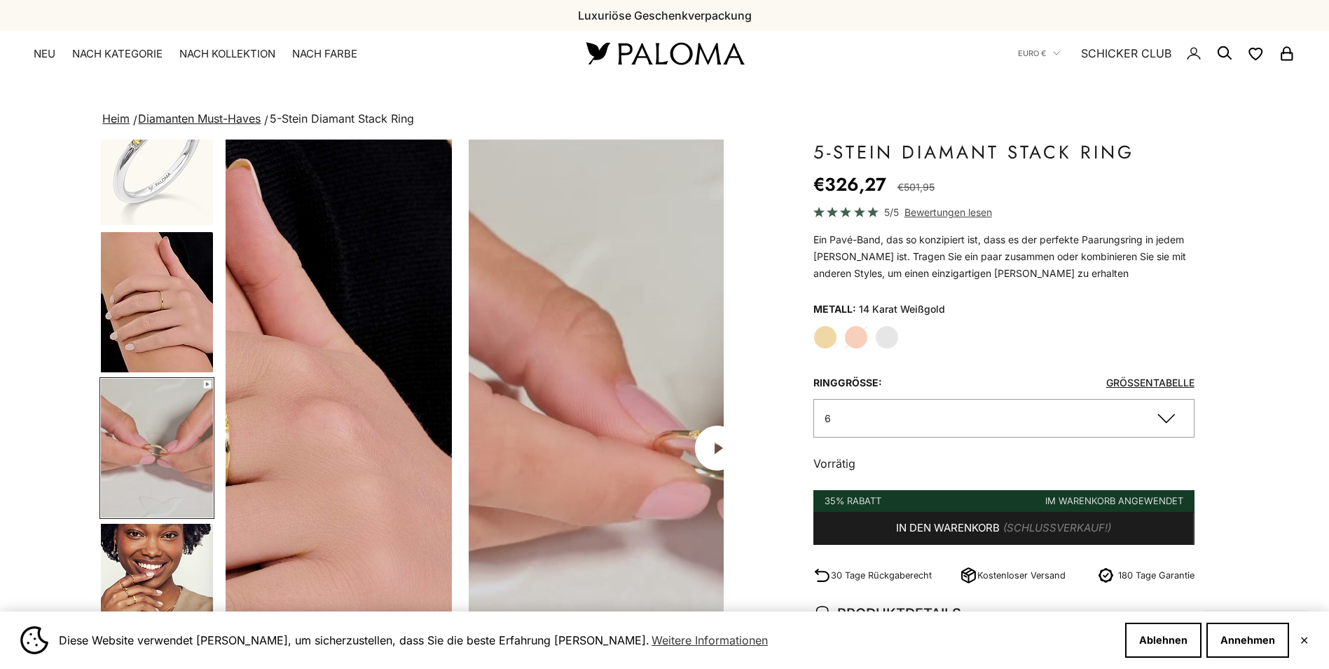
scroll to position [0, 1029]
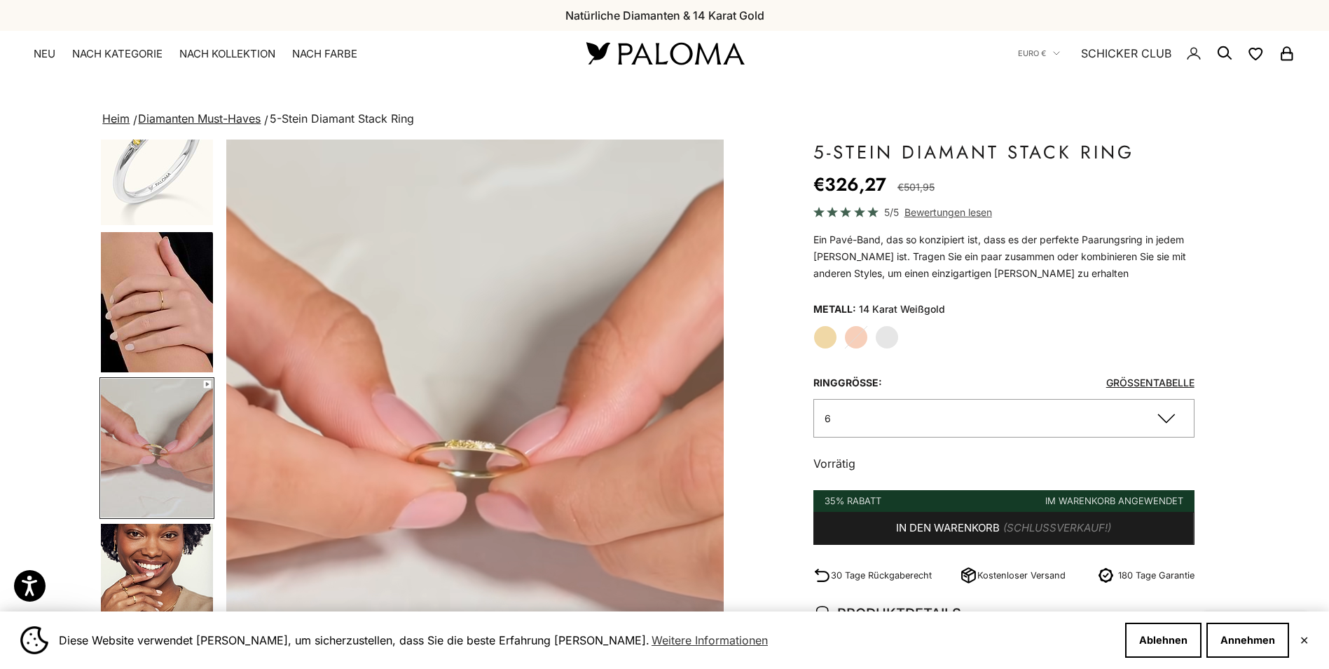
click at [166, 531] on img "Gehe zu Artikel 7" at bounding box center [157, 592] width 112 height 139
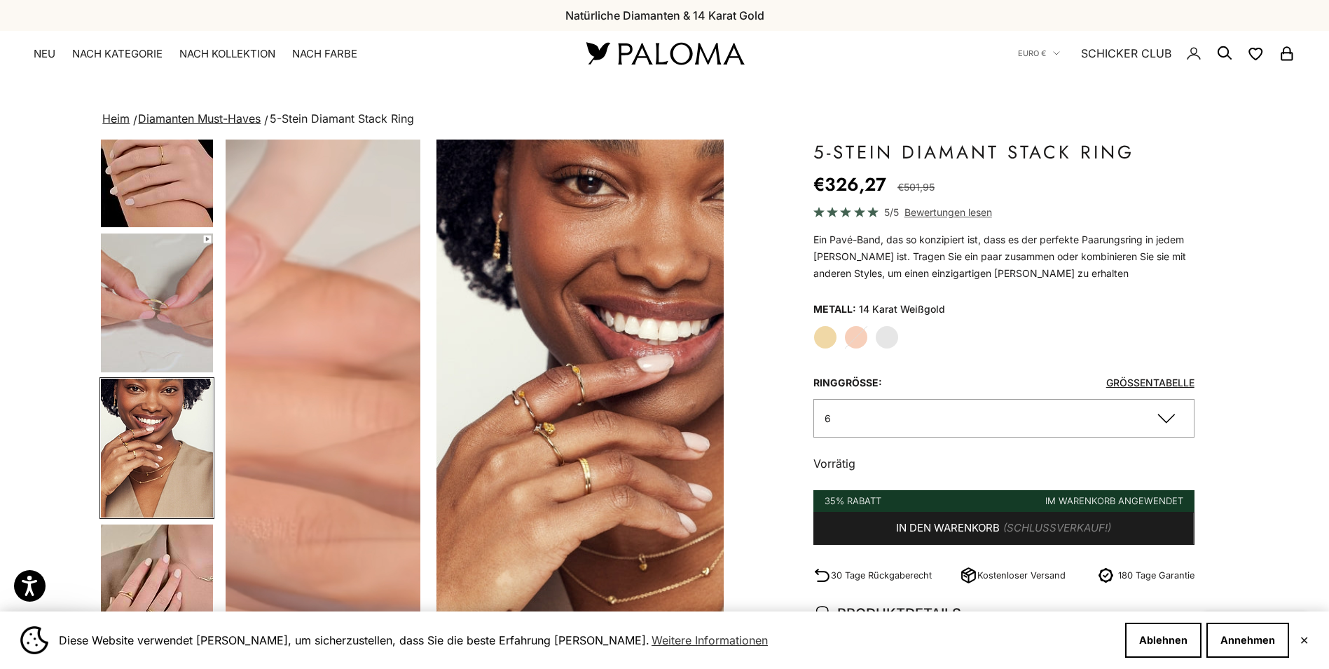
scroll to position [0, 1545]
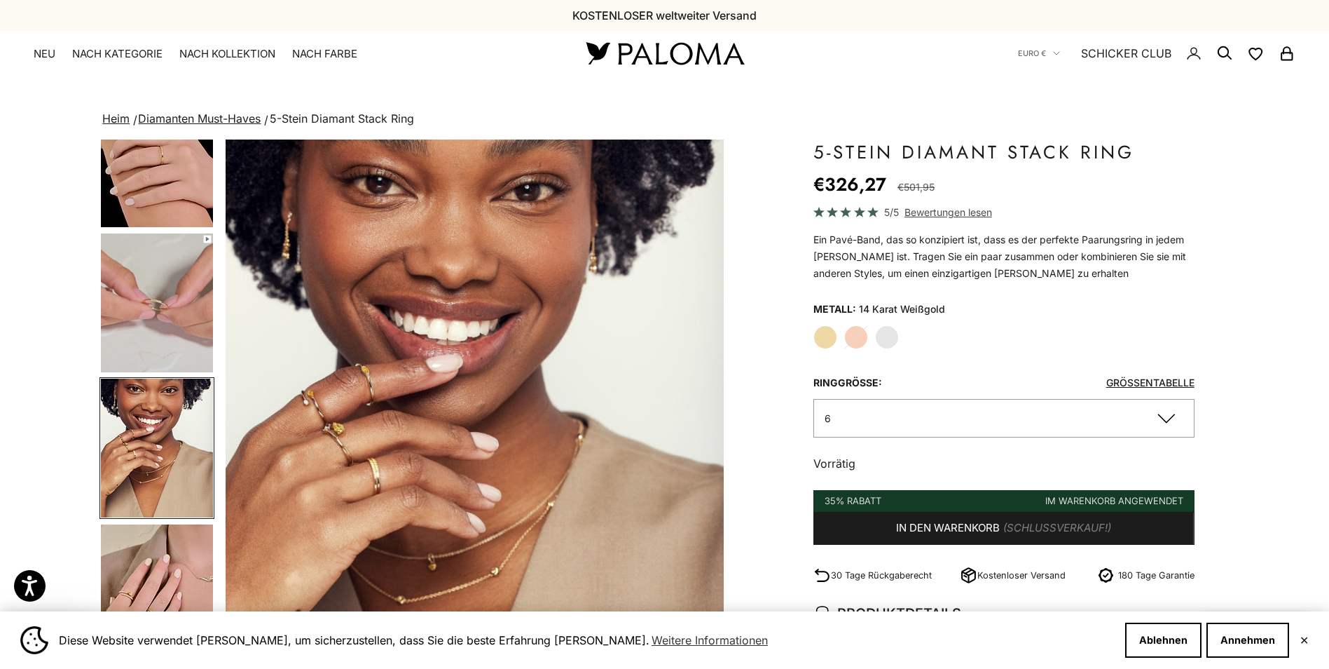
click at [161, 587] on img "Gehe zu Artikel 8" at bounding box center [157, 593] width 112 height 139
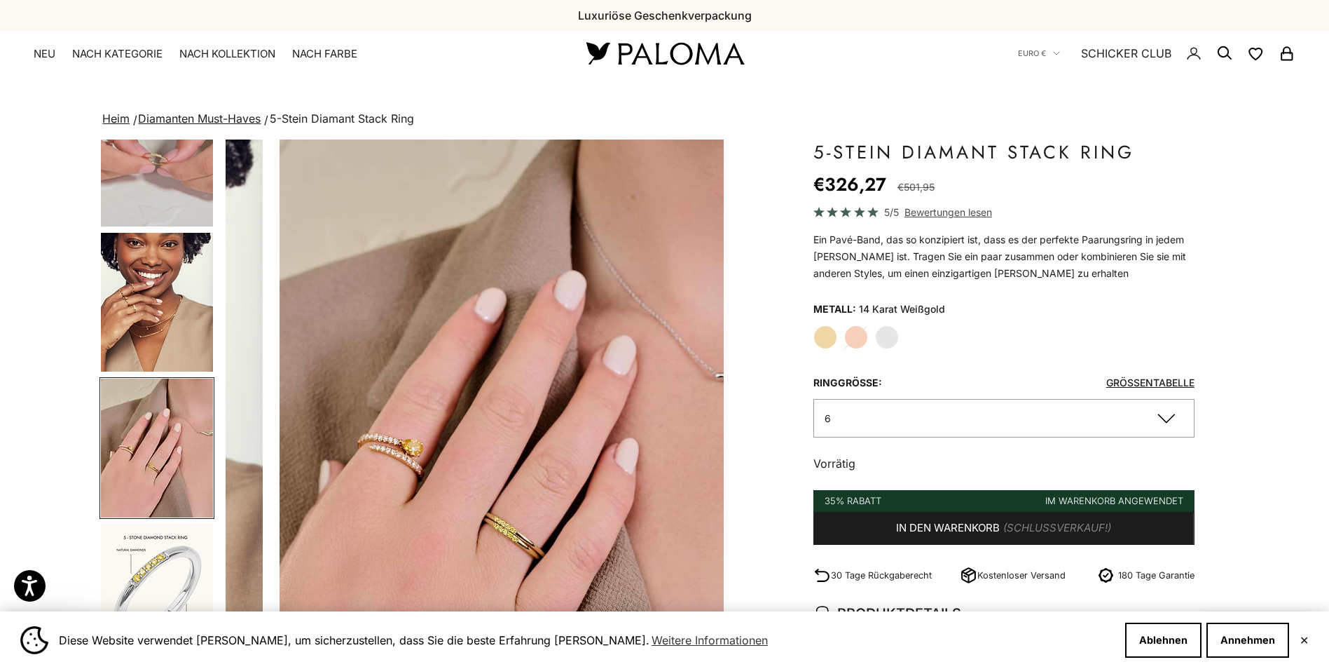
scroll to position [0, 2060]
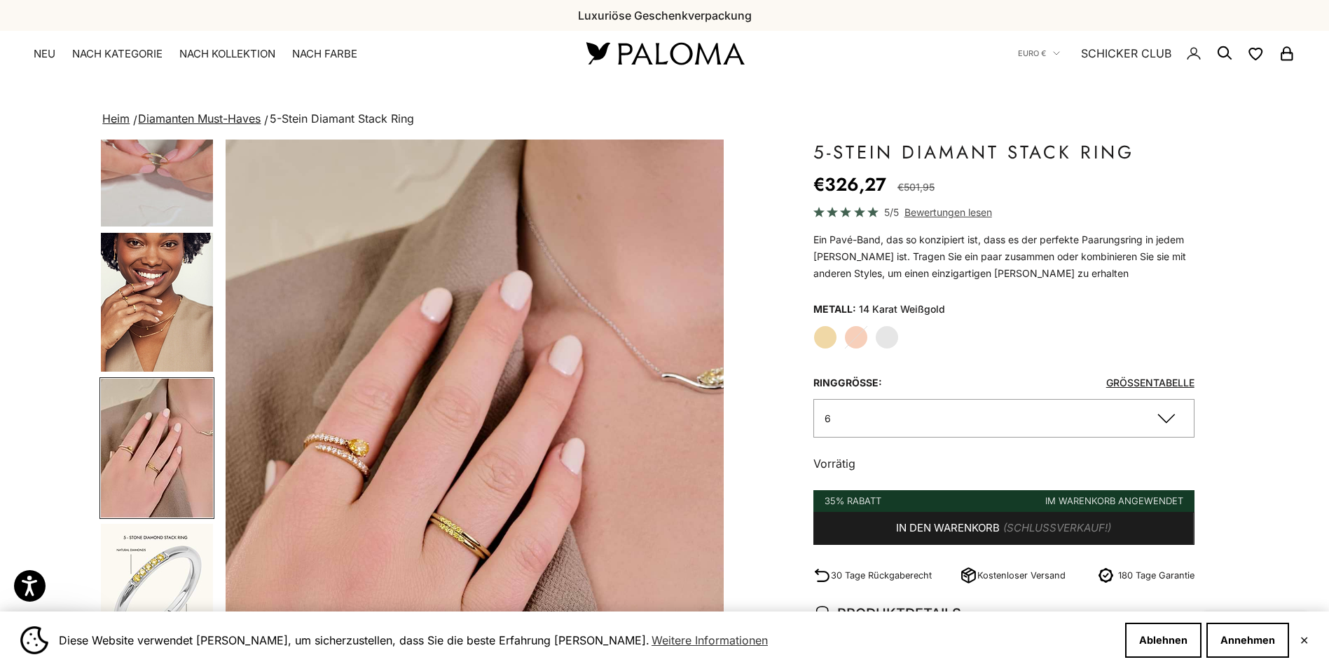
click at [830, 332] on label "Gelbgold" at bounding box center [826, 337] width 24 height 24
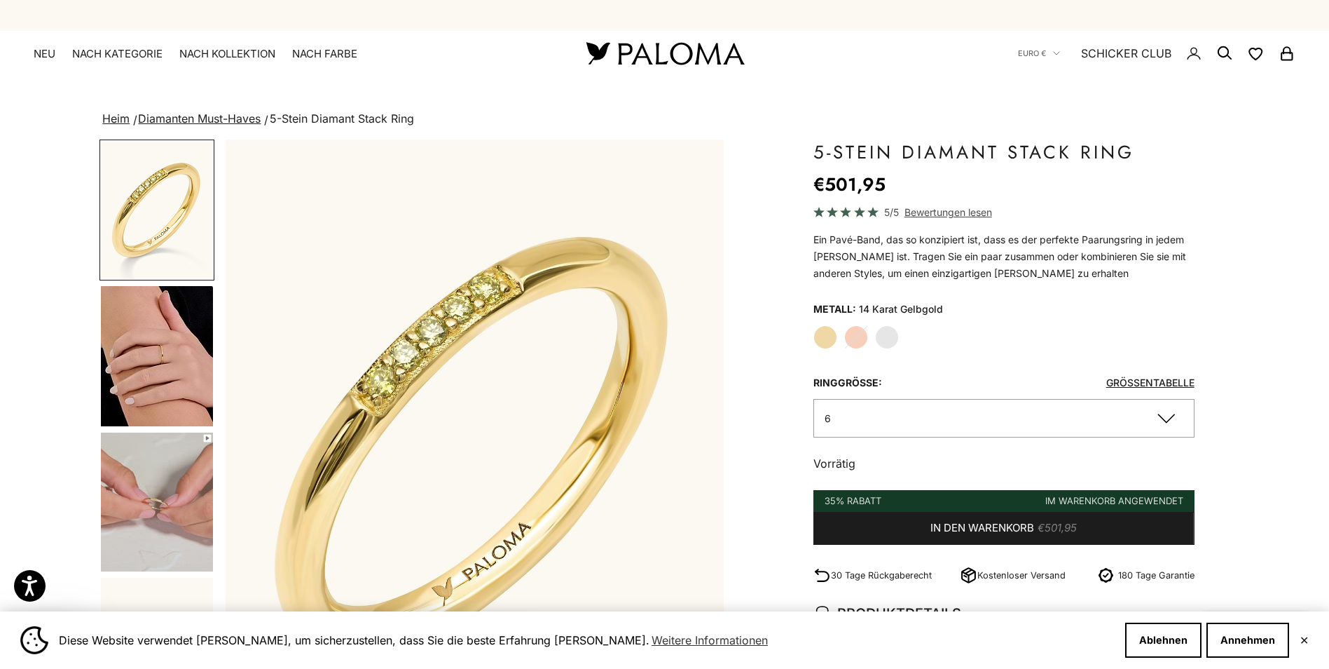
click at [138, 197] on img "Go to item 1" at bounding box center [157, 210] width 112 height 138
click at [155, 331] on img "Gehe zu Artikel 4" at bounding box center [157, 356] width 112 height 140
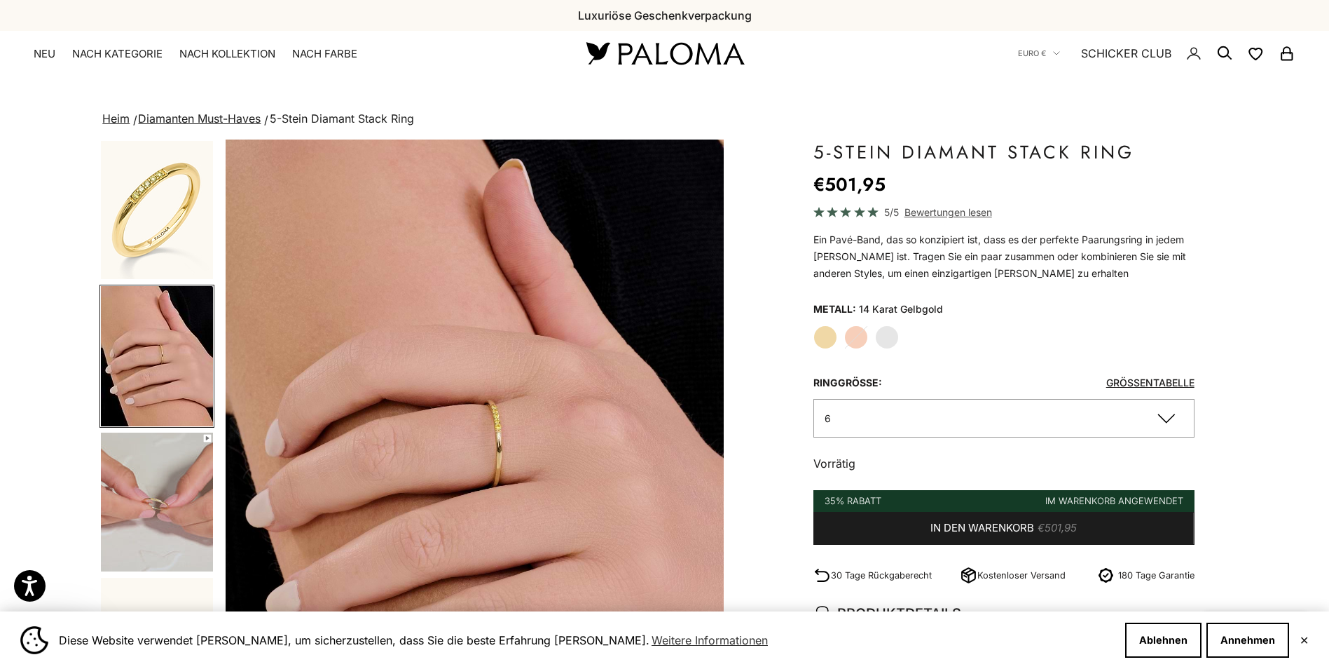
click at [162, 465] on img "Gehe zu Artikel 5" at bounding box center [157, 501] width 112 height 139
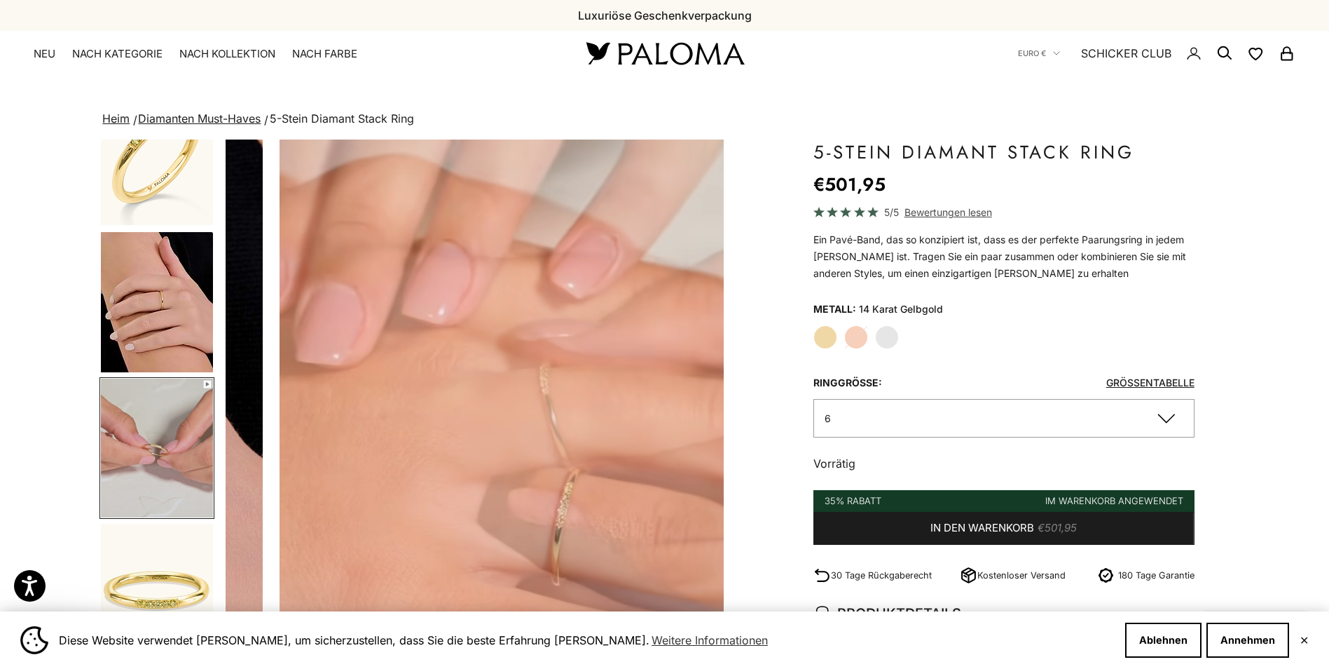
scroll to position [0, 1029]
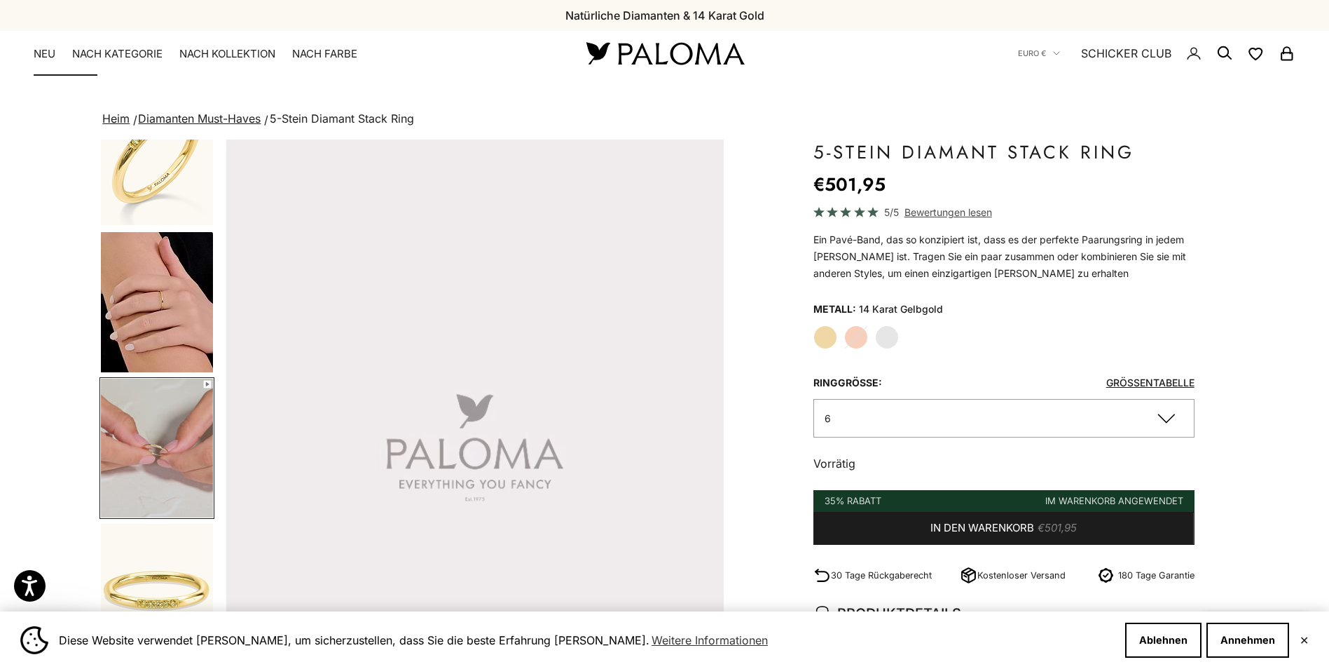
click at [53, 49] on link "NEU" at bounding box center [45, 54] width 22 height 14
